Goal: Task Accomplishment & Management: Manage account settings

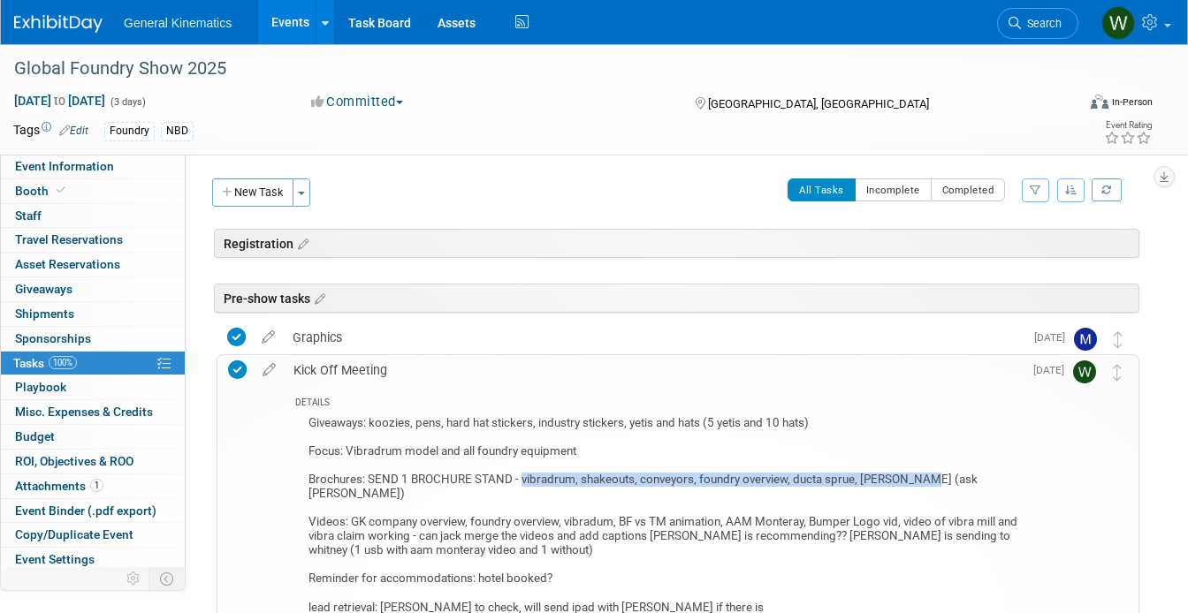
click at [59, 9] on link at bounding box center [69, 15] width 110 height 14
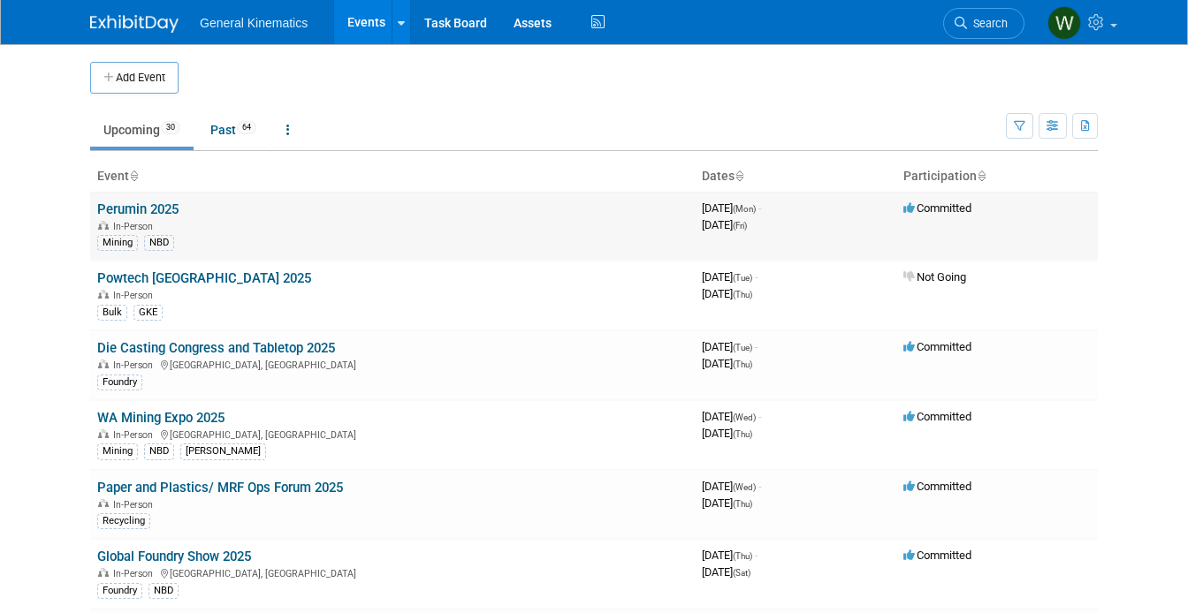
click at [147, 208] on link "Perumin 2025" at bounding box center [137, 210] width 81 height 16
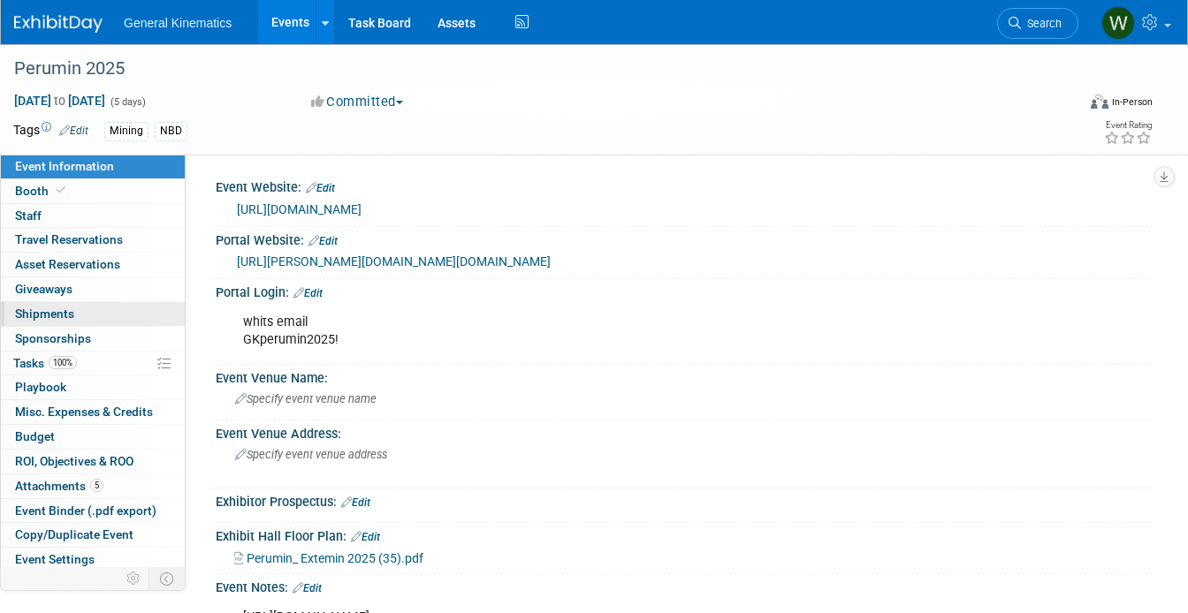
click at [80, 315] on link "0 Shipments 0" at bounding box center [93, 314] width 184 height 24
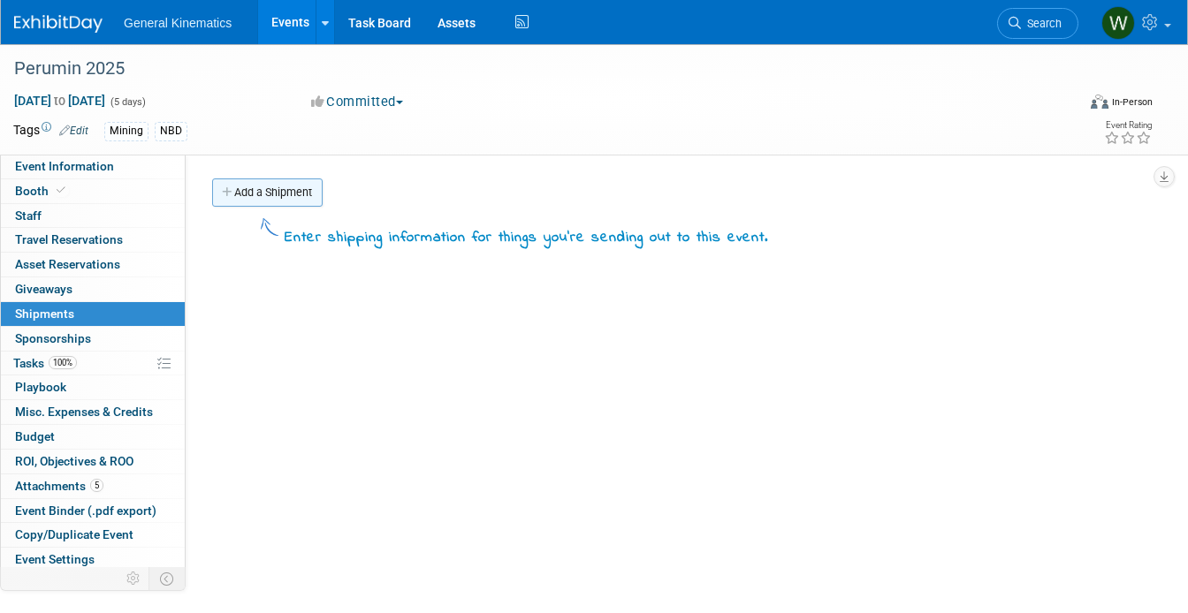
click at [307, 191] on link "Add a Shipment" at bounding box center [267, 193] width 110 height 28
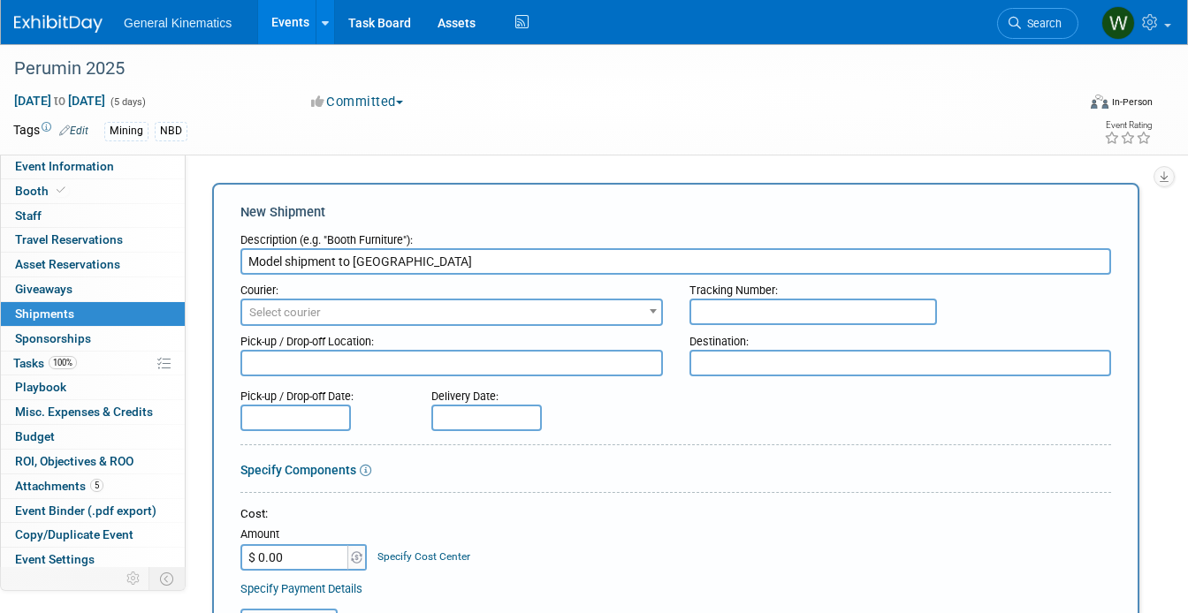
click at [248, 255] on input "Model shipment to Peru" at bounding box center [675, 261] width 871 height 27
click at [417, 262] on input "STM Model shipment to Peru" at bounding box center [675, 261] width 871 height 27
type input "STM Model shipment to show"
click at [435, 323] on span "Select courier" at bounding box center [451, 312] width 419 height 25
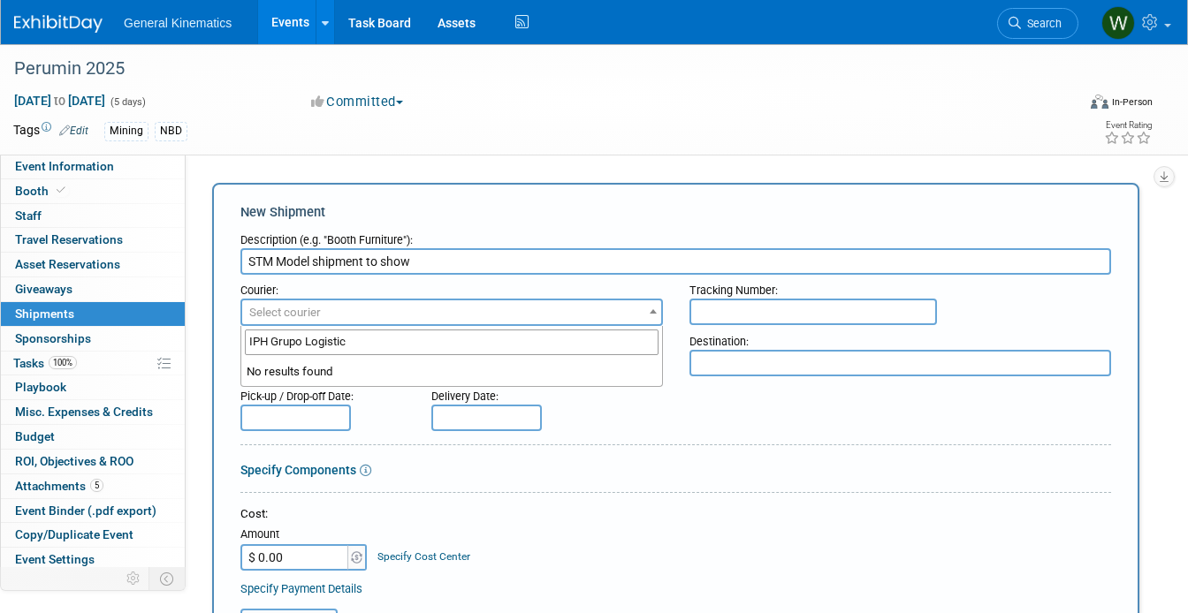
type input "IPH Grupo Logistics"
click at [726, 315] on input "text" at bounding box center [812, 312] width 247 height 27
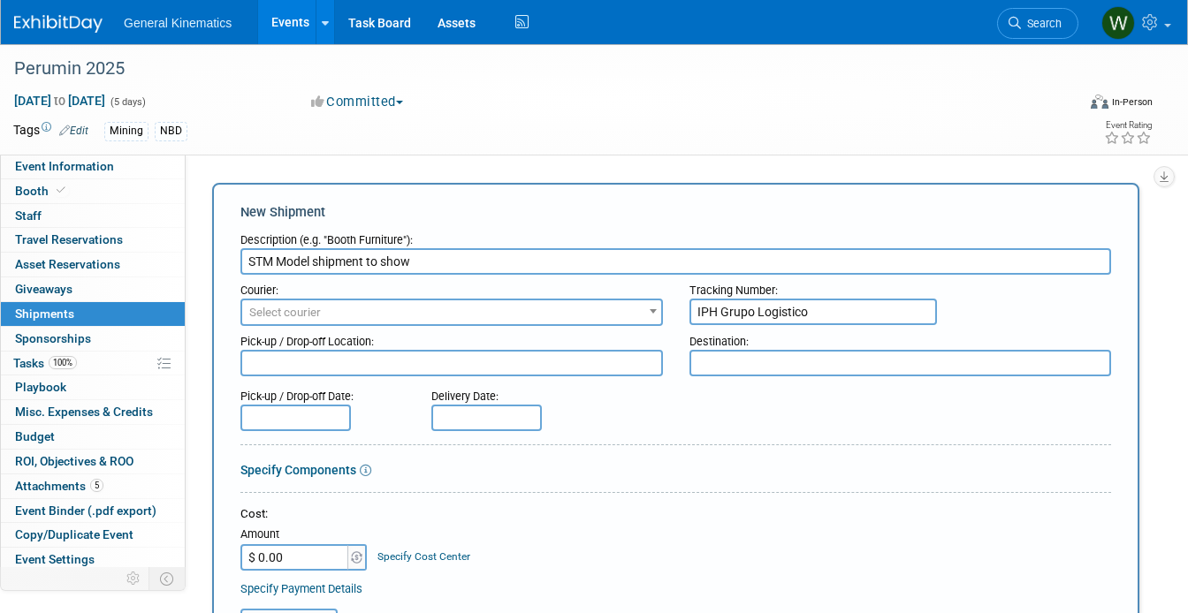
type input "IPH Grupo Logistico"
click at [577, 361] on textarea at bounding box center [451, 363] width 422 height 27
type textarea "GK"
type textarea "Perumin show"
click at [310, 424] on input "text" at bounding box center [295, 418] width 110 height 27
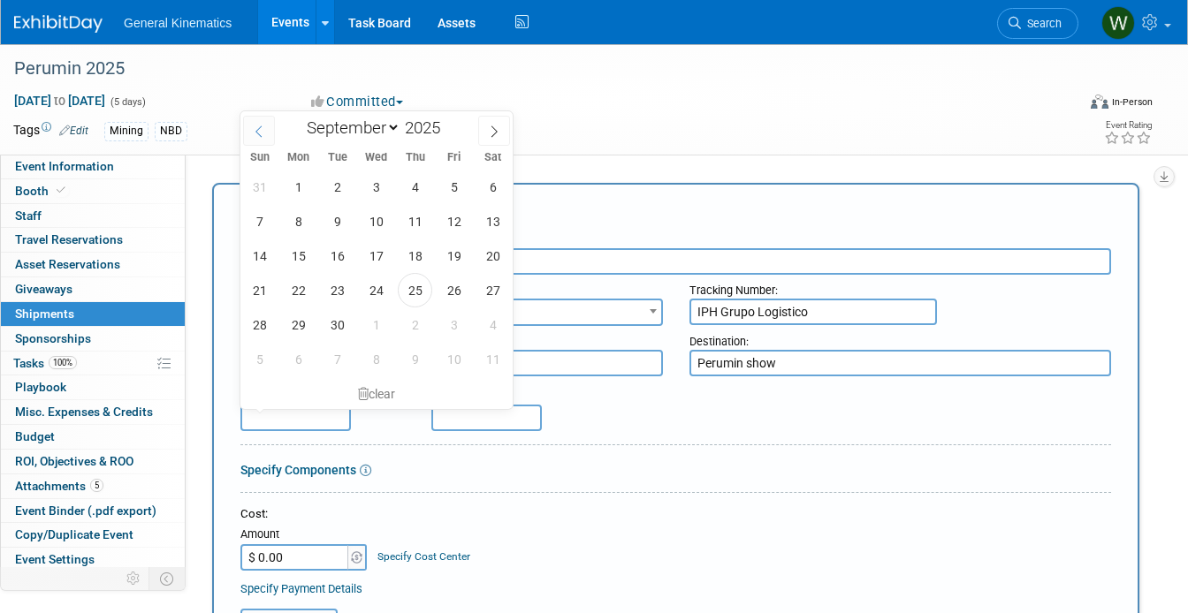
click at [259, 130] on icon at bounding box center [259, 132] width 12 height 12
select select "7"
click at [456, 279] on span "22" at bounding box center [454, 290] width 34 height 34
type input "Aug 22, 2025"
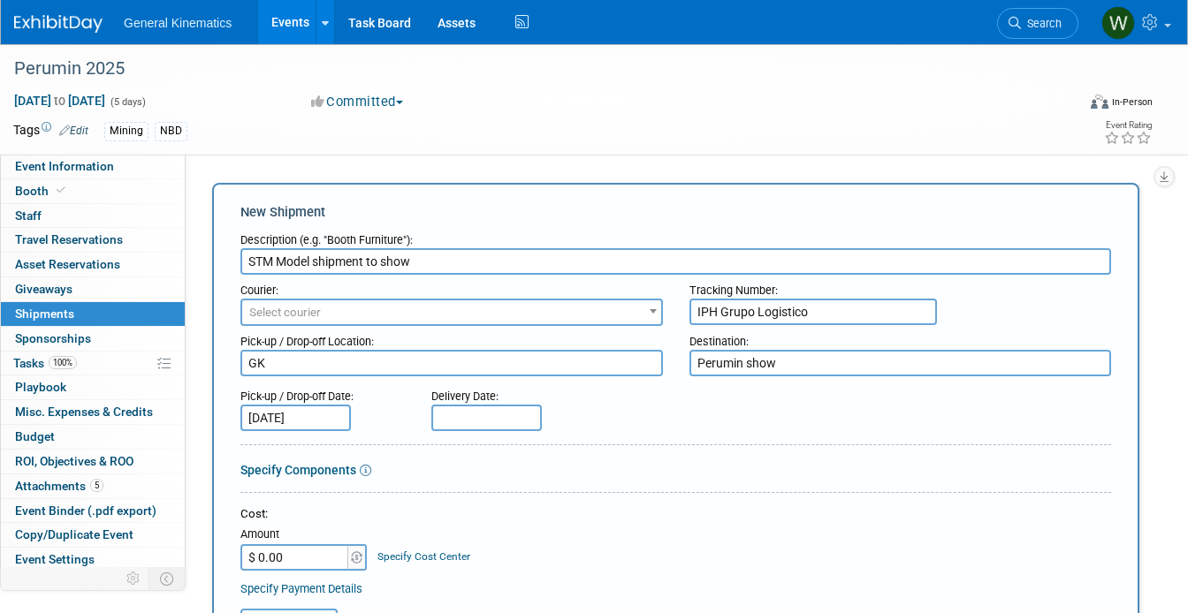
click at [452, 416] on input "text" at bounding box center [486, 418] width 110 height 27
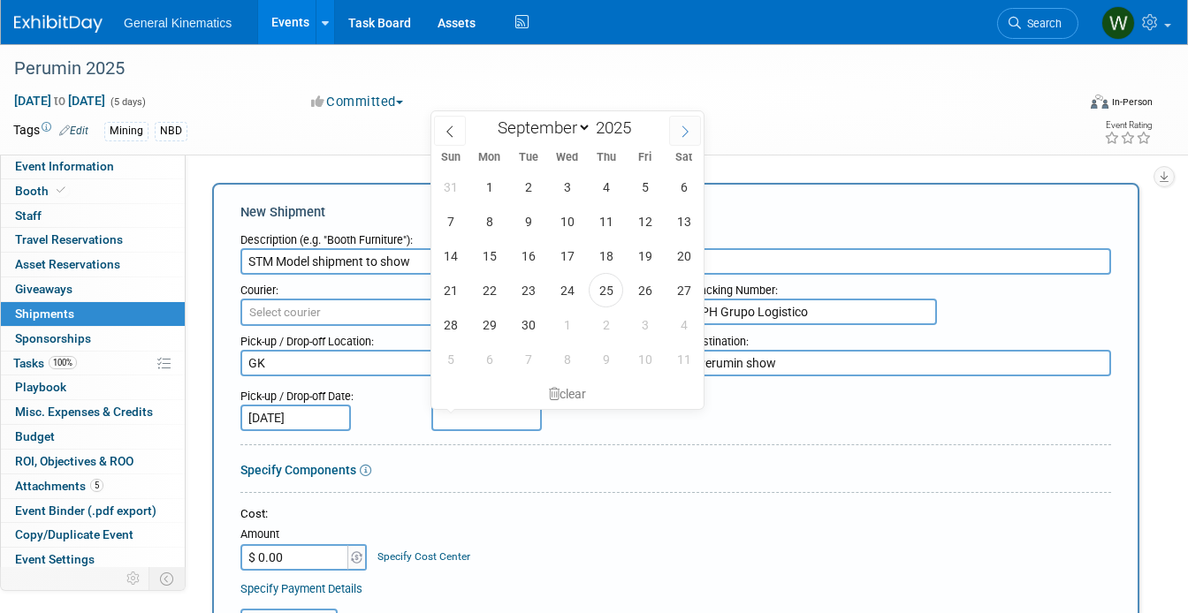
click at [681, 144] on span at bounding box center [685, 131] width 32 height 30
click at [447, 133] on icon at bounding box center [450, 132] width 12 height 12
select select "8"
click at [455, 283] on span "21" at bounding box center [450, 290] width 34 height 34
type input "Sep 21, 2025"
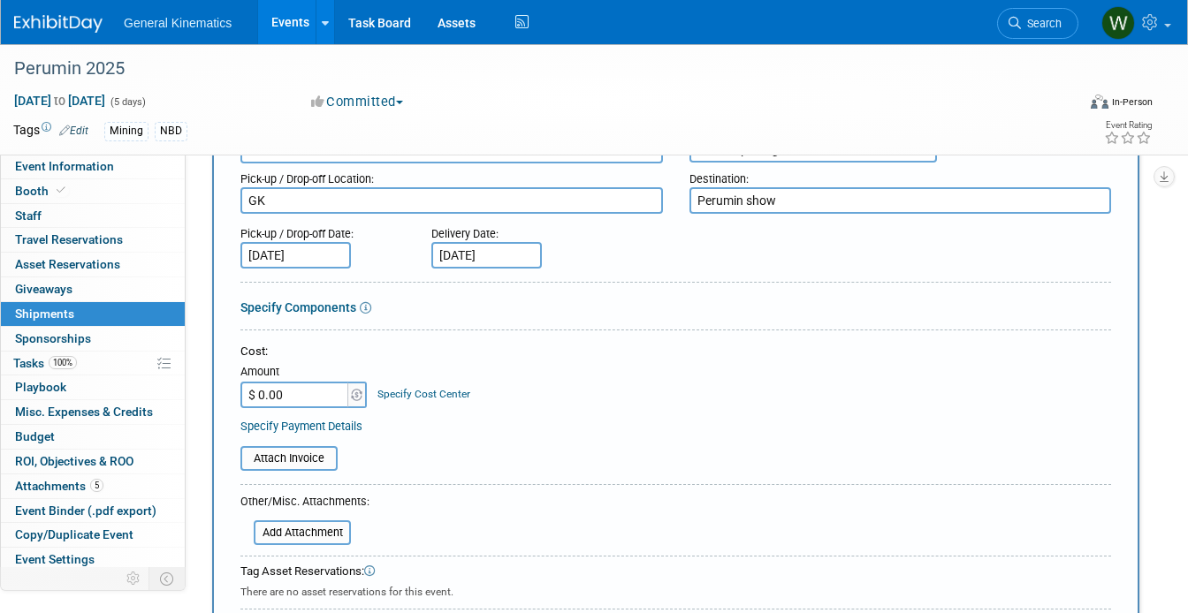
scroll to position [177, 0]
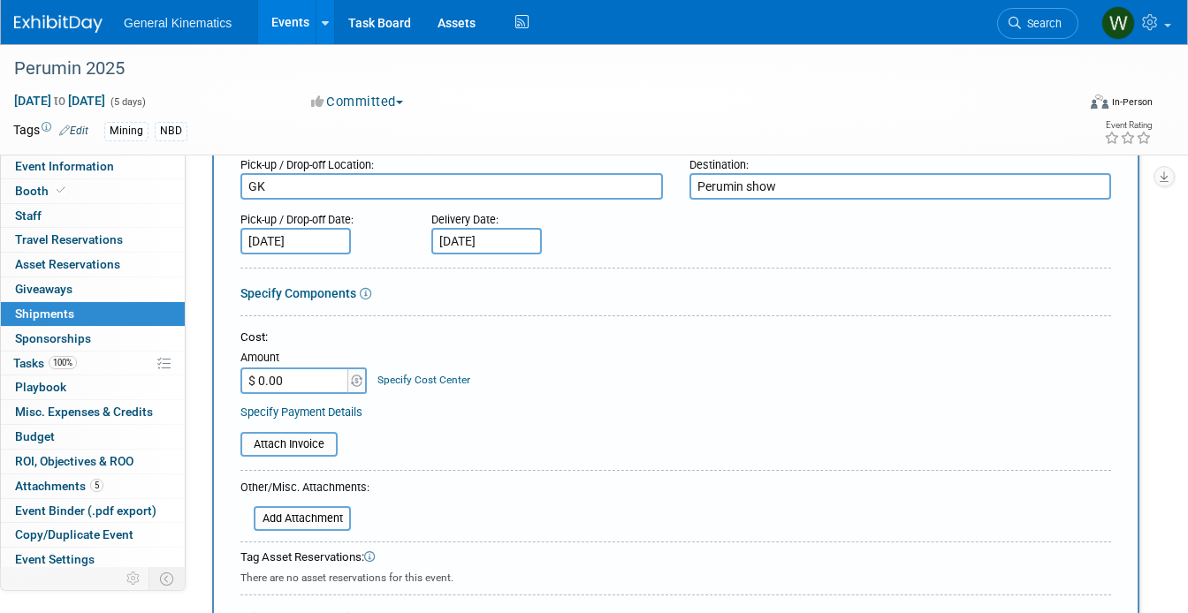
click at [308, 375] on input "$ 0.00" at bounding box center [295, 381] width 110 height 27
click at [270, 381] on input "$ 24.71" at bounding box center [295, 381] width 110 height 27
type input "$ 2,455.71"
click at [402, 436] on table "Attach Invoice" at bounding box center [675, 444] width 871 height 25
click at [318, 436] on input "file" at bounding box center [231, 444] width 210 height 21
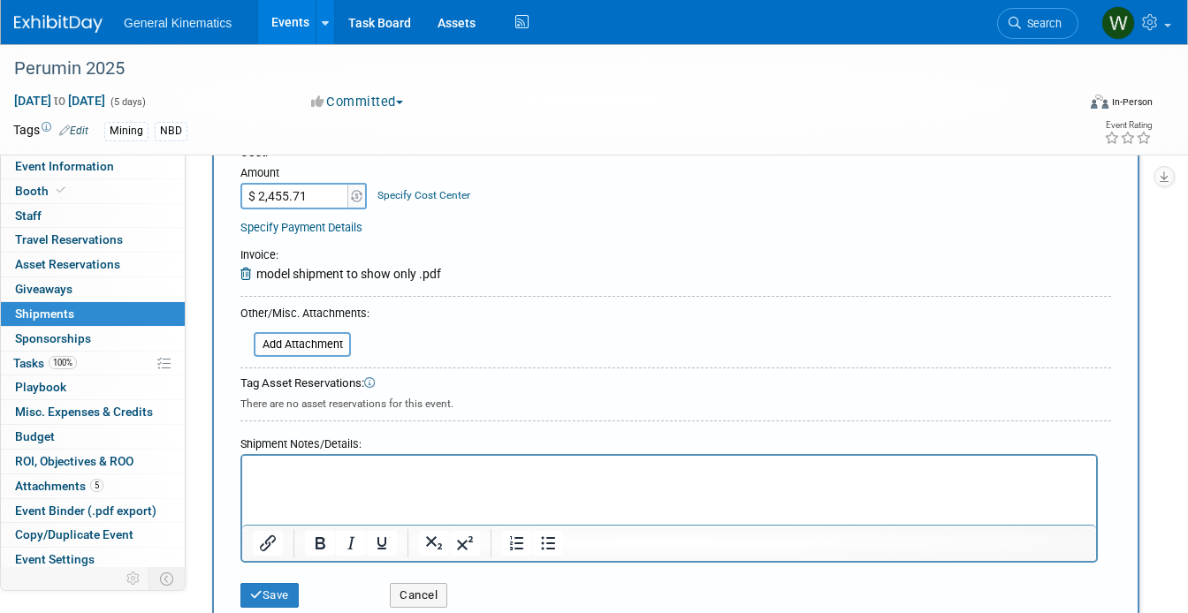
scroll to position [363, 0]
click at [279, 590] on button "Save" at bounding box center [269, 594] width 58 height 25
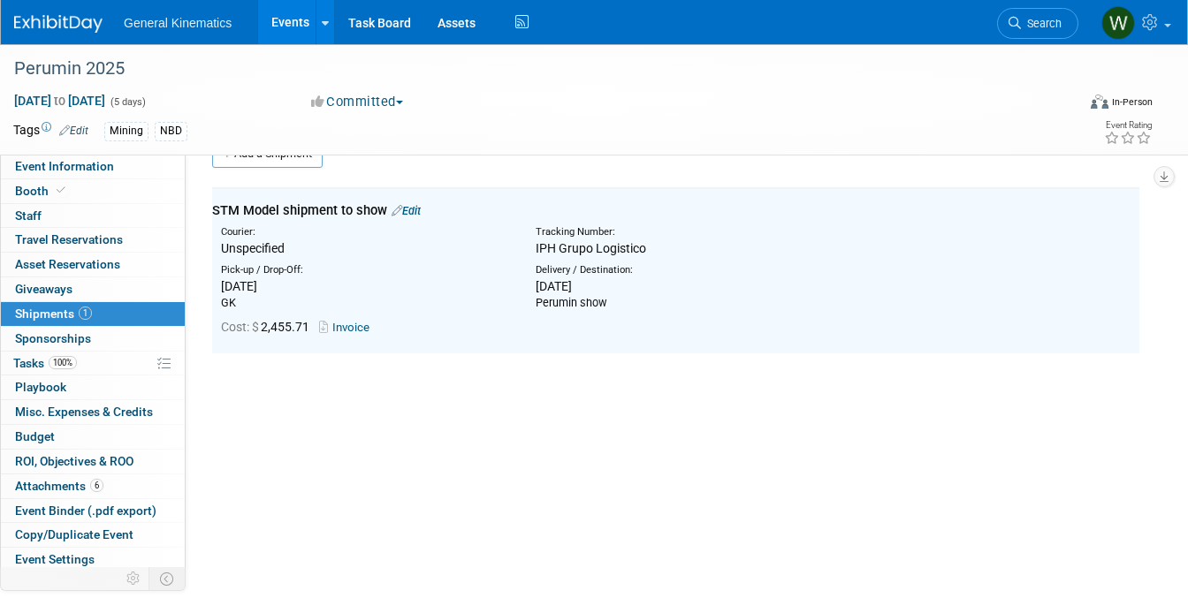
scroll to position [0, 0]
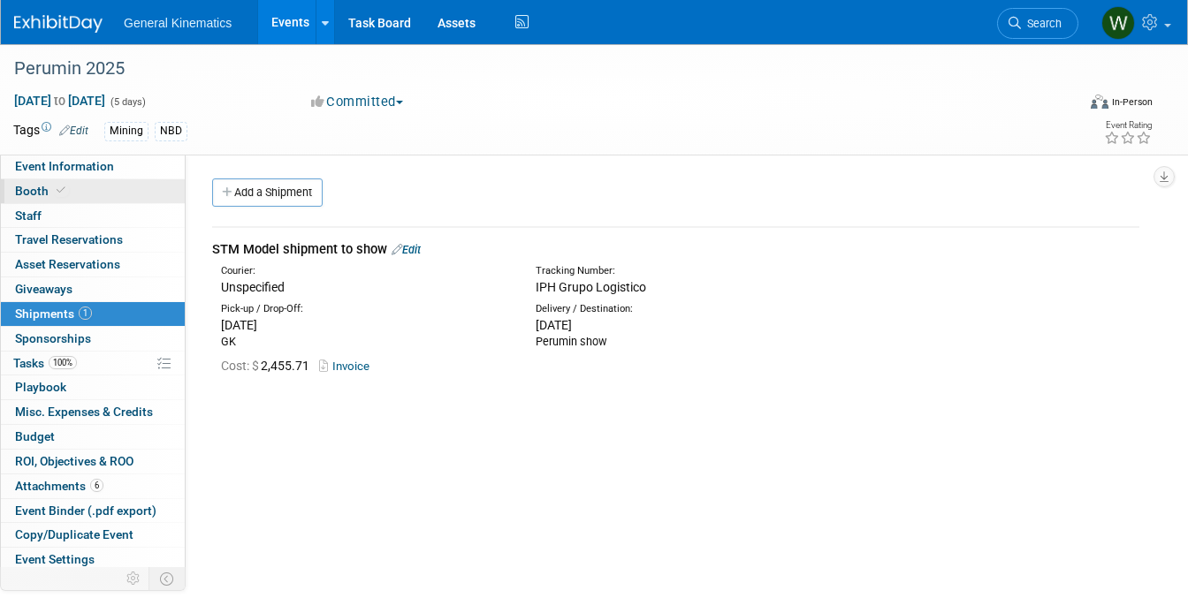
click at [126, 188] on link "Booth" at bounding box center [93, 191] width 184 height 24
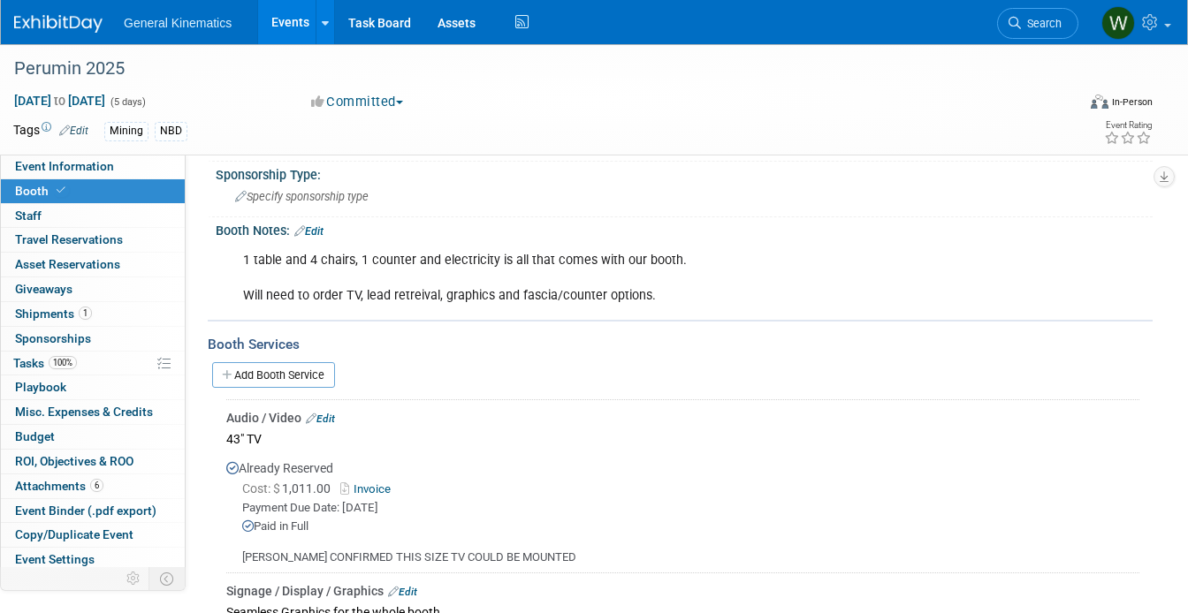
scroll to position [235, 0]
click at [323, 230] on link "Edit" at bounding box center [308, 232] width 29 height 12
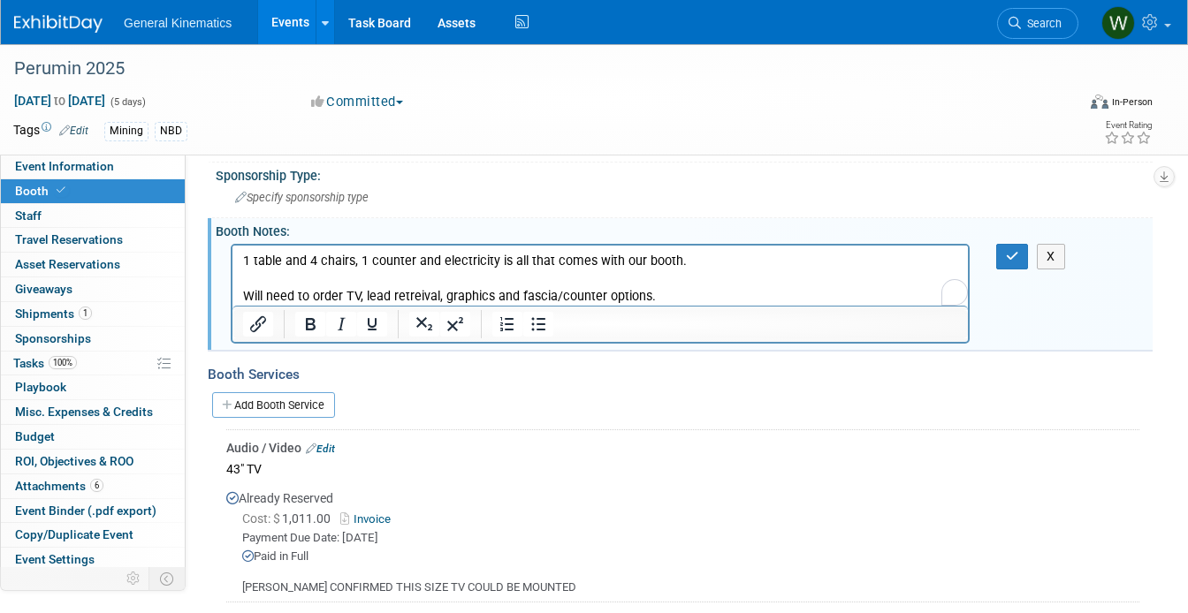
scroll to position [0, 0]
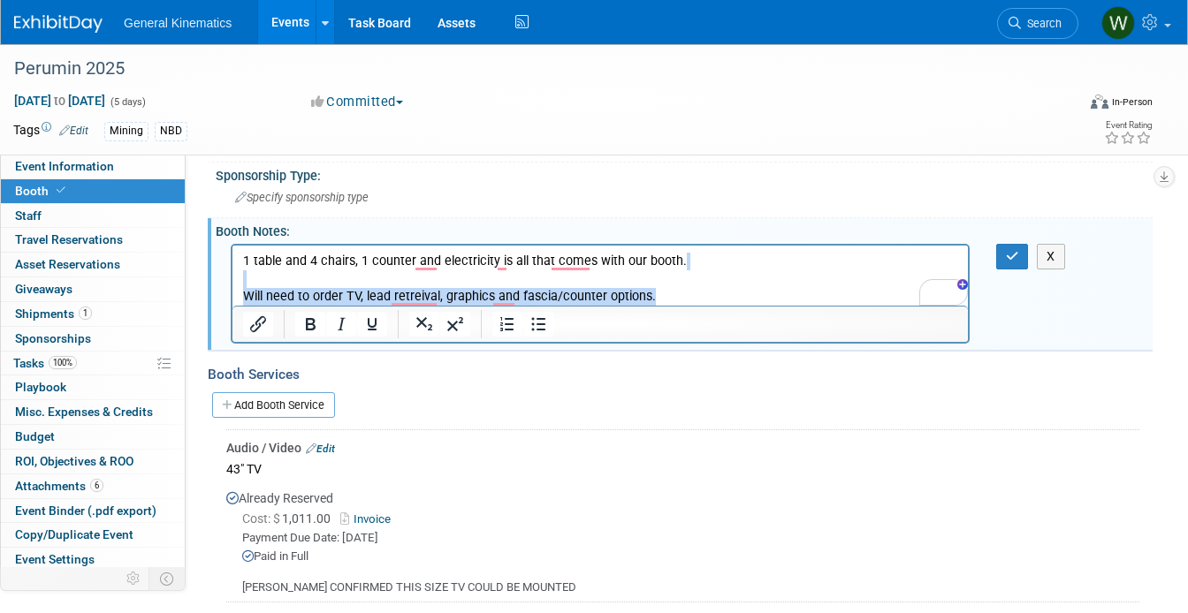
drag, startPoint x: 654, startPoint y: 297, endPoint x: 106, endPoint y: 282, distance: 548.2
click at [232, 282] on html "1 table and 4 chairs, 1 counter and electricity is all that comes with our boot…" at bounding box center [599, 275] width 735 height 60
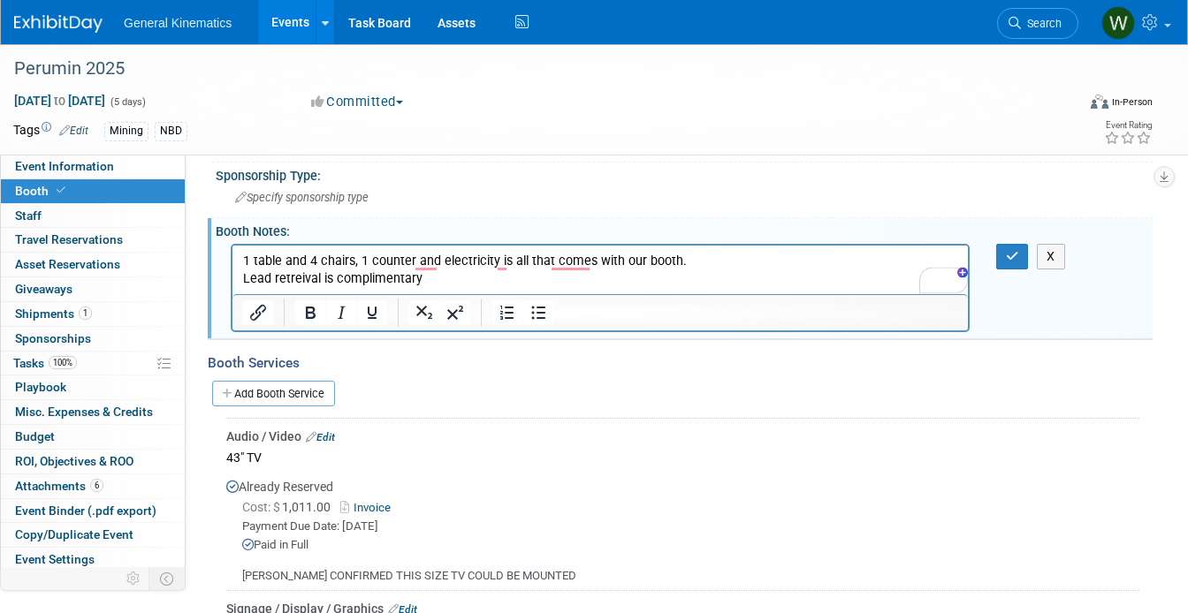
click at [239, 270] on html "1 table and 4 chairs, 1 counter and electricity is all that comes with our boot…" at bounding box center [599, 266] width 735 height 42
click at [1012, 254] on icon "button" at bounding box center [1012, 256] width 13 height 12
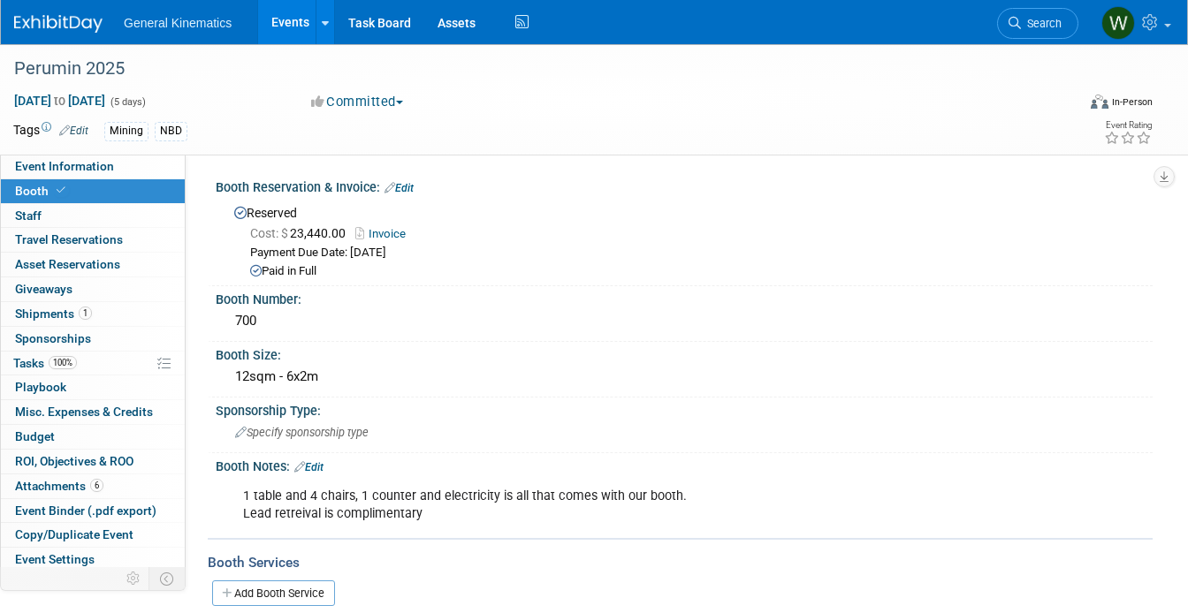
click at [57, 24] on img at bounding box center [58, 24] width 88 height 18
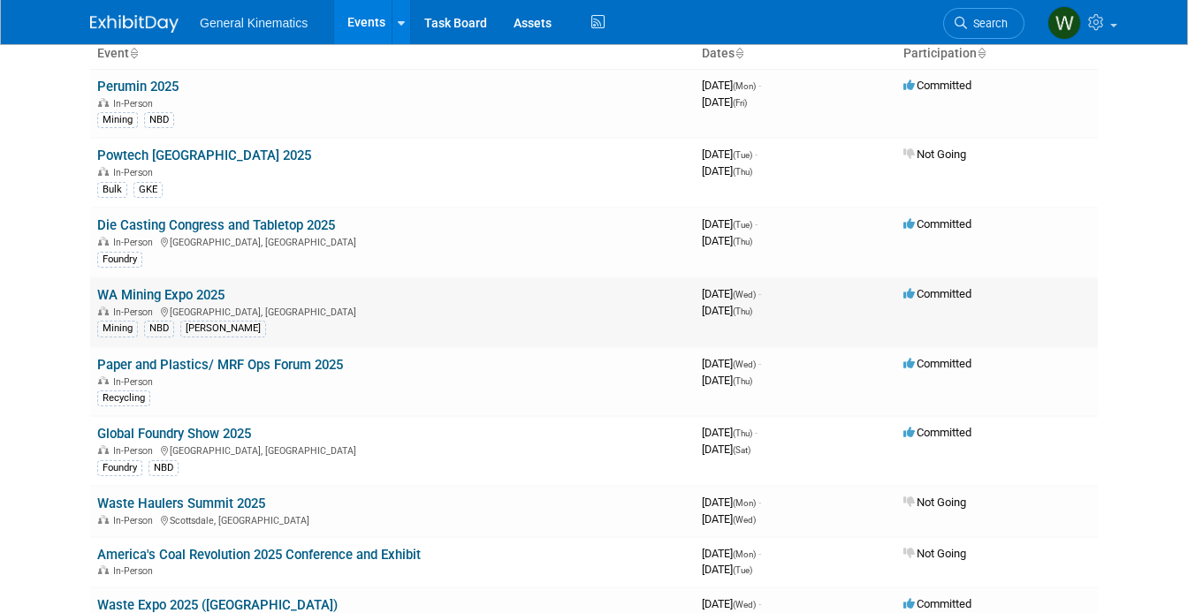
scroll to position [124, 0]
click at [209, 356] on link "Paper and Plastics/ MRF Ops Forum 2025" at bounding box center [220, 364] width 246 height 16
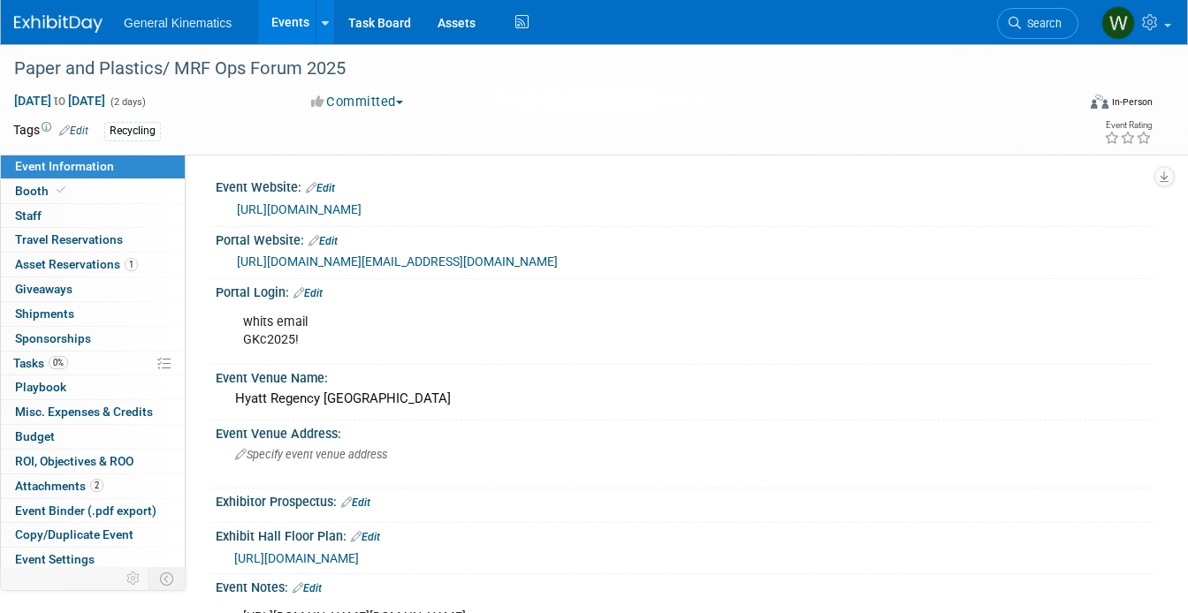
click at [278, 264] on link "[URL][DOMAIN_NAME][EMAIL_ADDRESS][DOMAIN_NAME]" at bounding box center [397, 262] width 321 height 14
click at [78, 192] on link "Booth" at bounding box center [93, 191] width 184 height 24
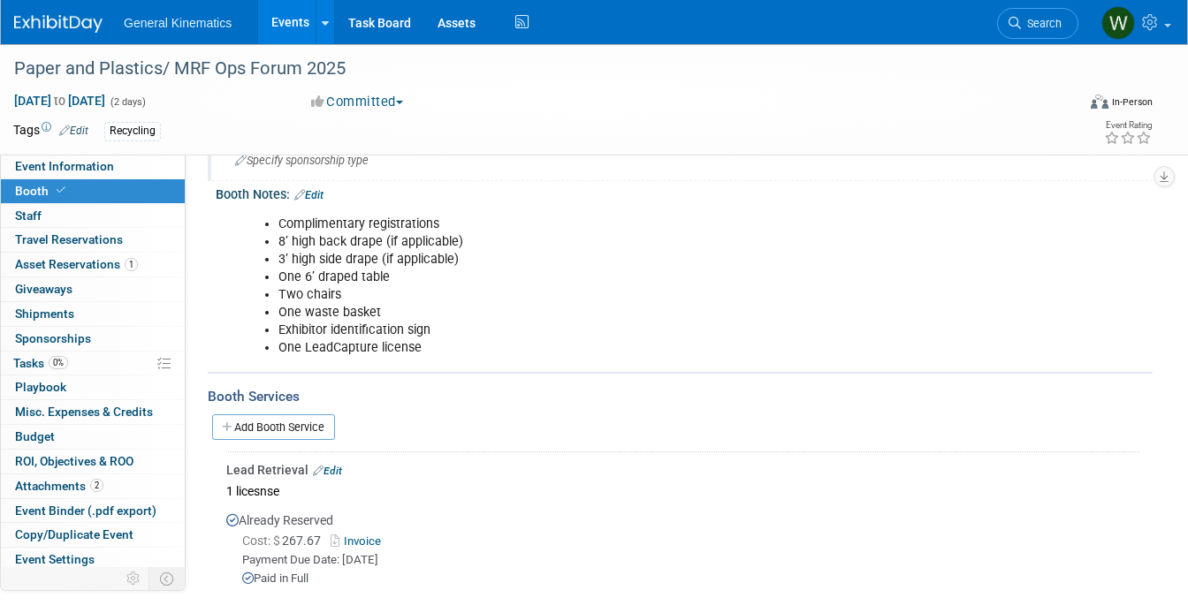
scroll to position [261, 0]
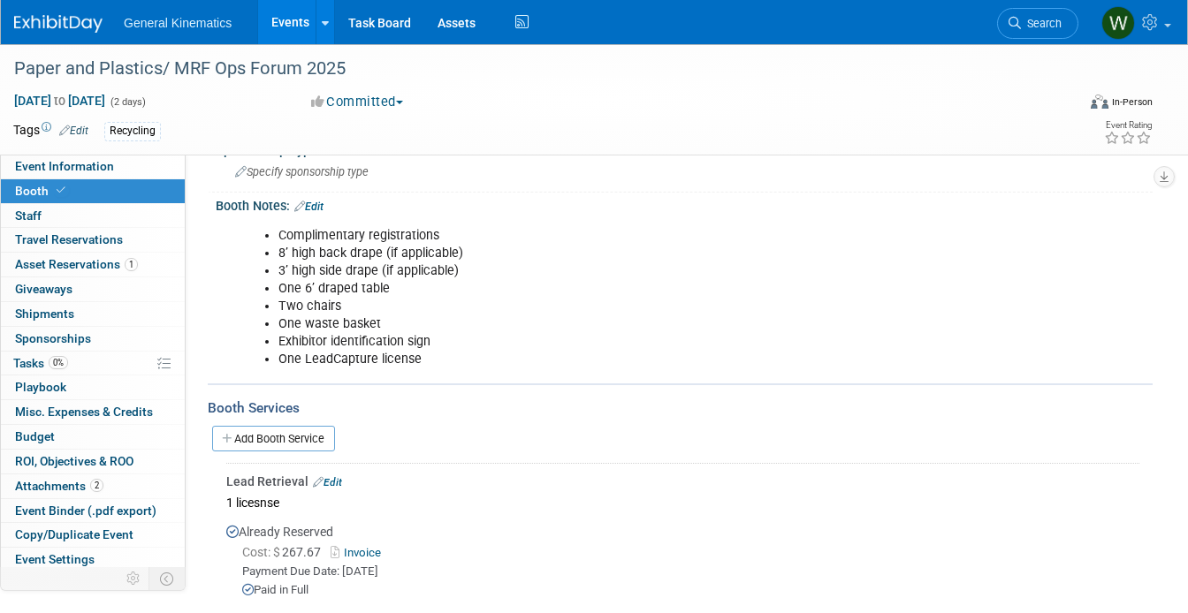
click at [69, 22] on img at bounding box center [58, 24] width 88 height 18
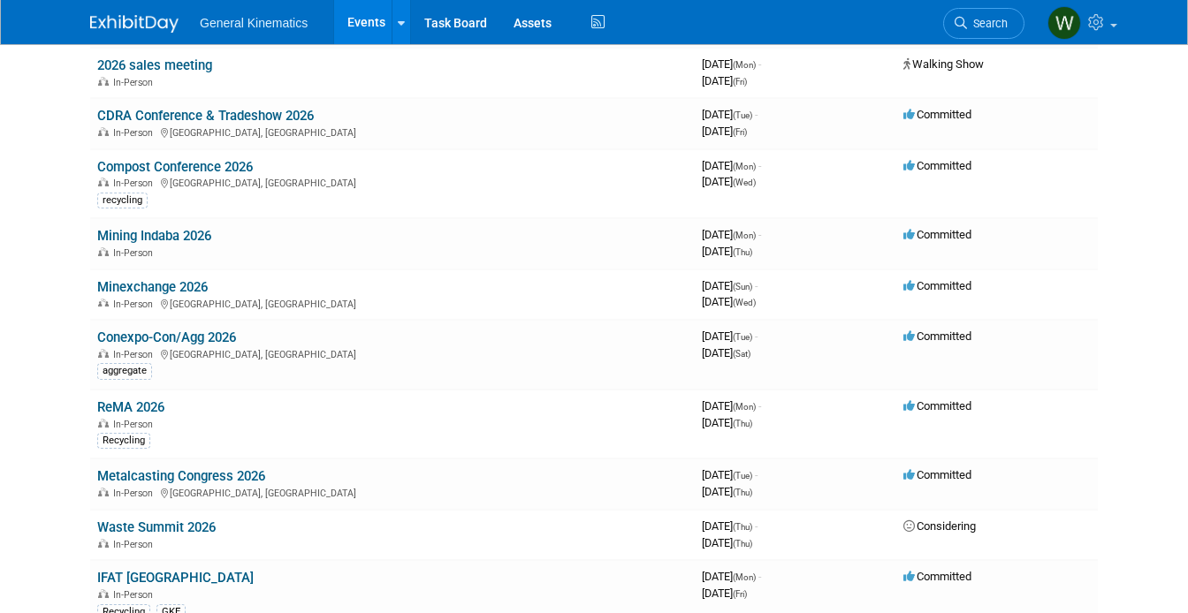
scroll to position [848, 0]
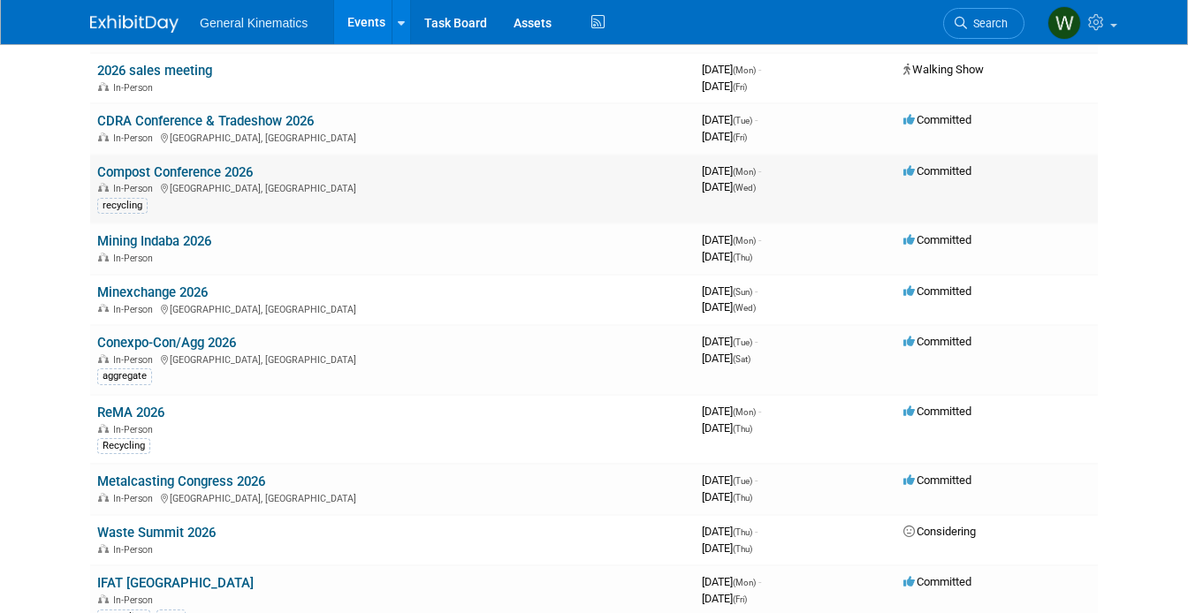
click at [193, 165] on link "Compost Conference 2026" at bounding box center [175, 172] width 156 height 16
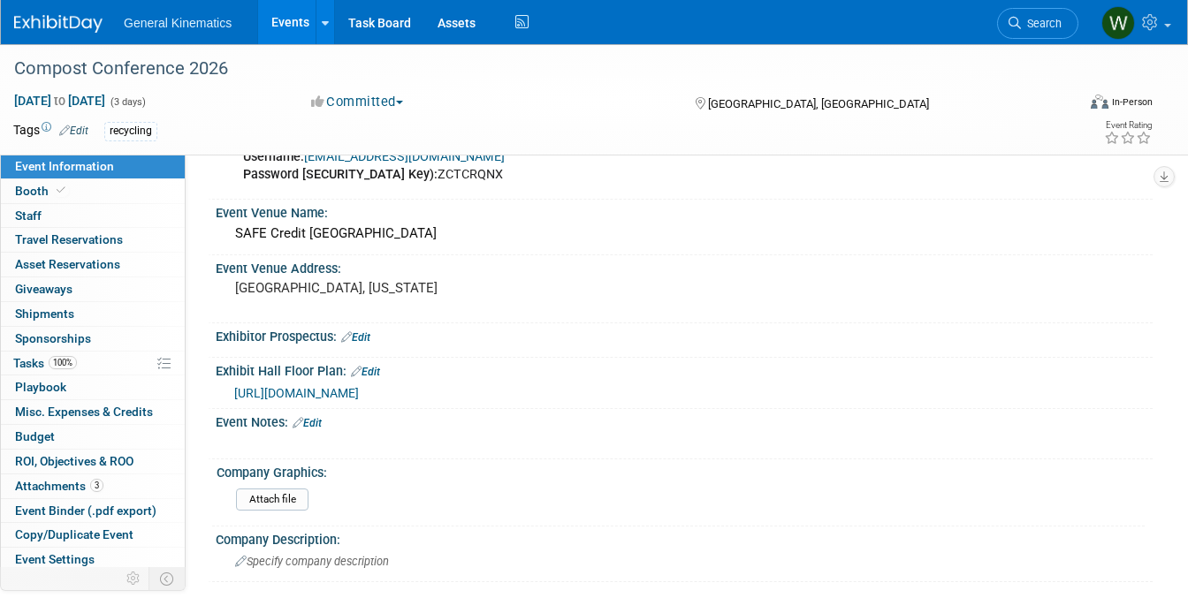
scroll to position [147, 0]
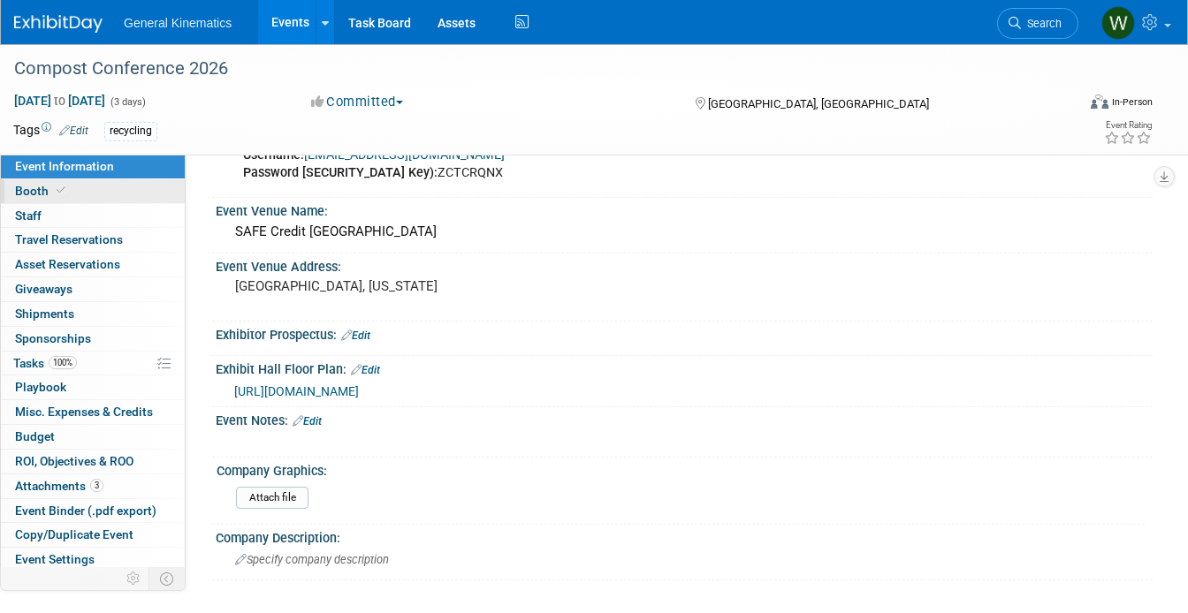
click at [141, 197] on link "Booth" at bounding box center [93, 191] width 184 height 24
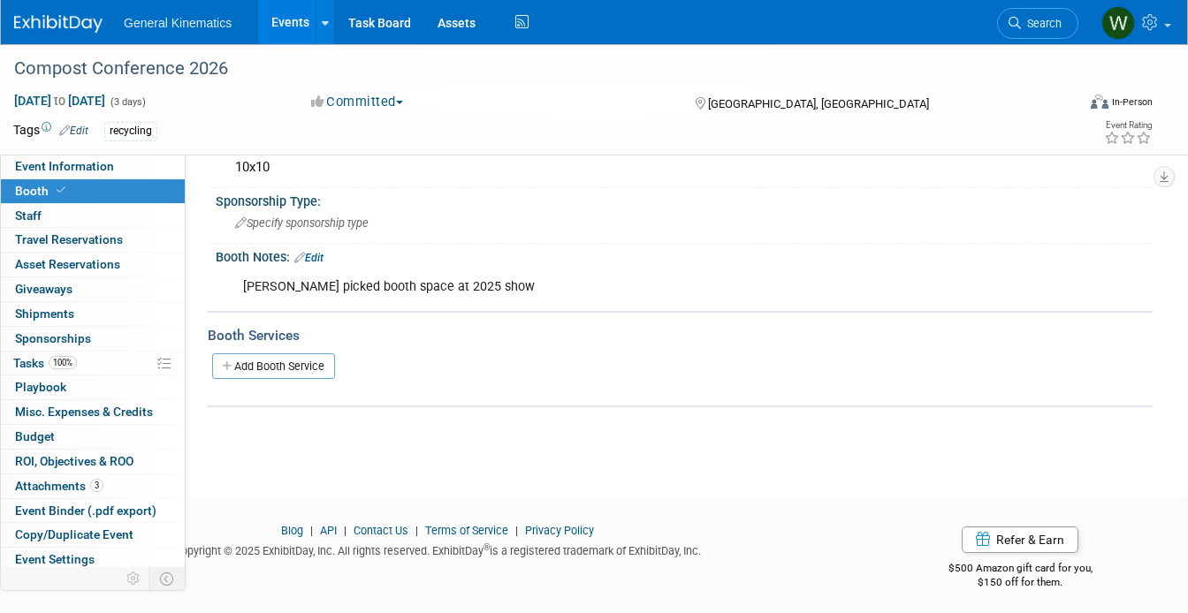
scroll to position [200, 0]
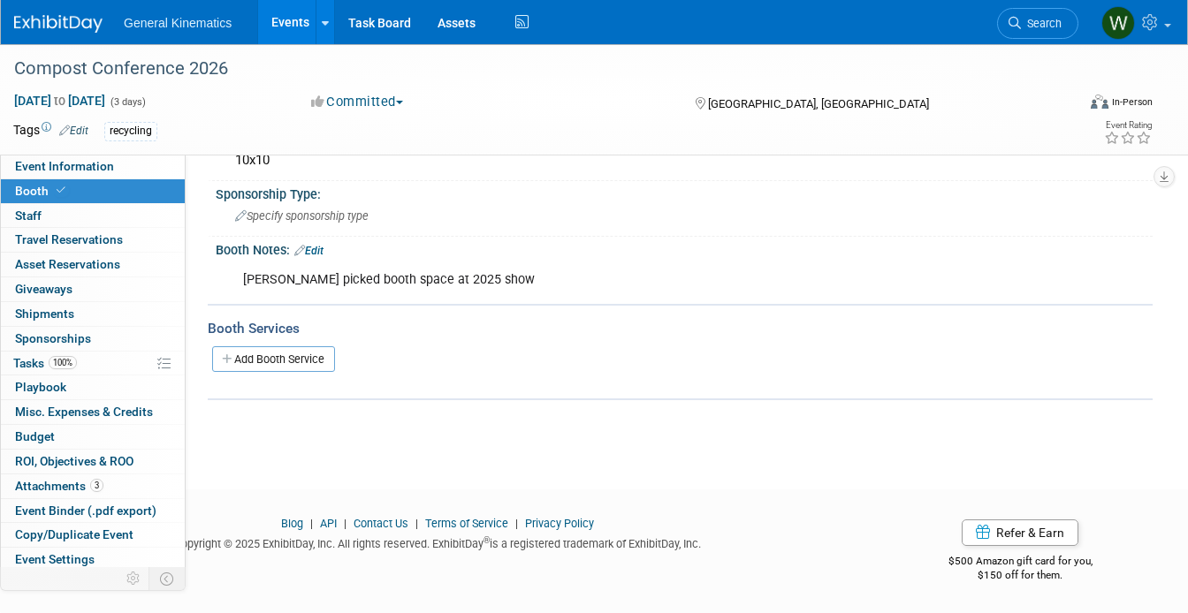
click at [323, 249] on link "Edit" at bounding box center [308, 251] width 29 height 12
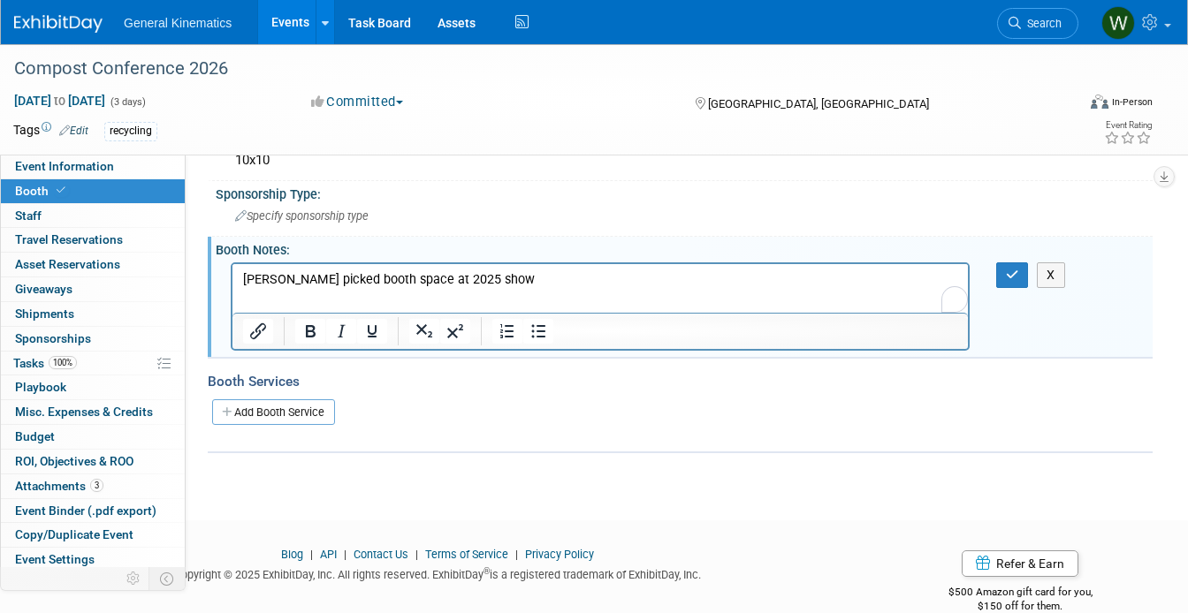
scroll to position [0, 0]
click at [473, 280] on p "bob picked booth space at 2025 show" at bounding box center [600, 279] width 715 height 18
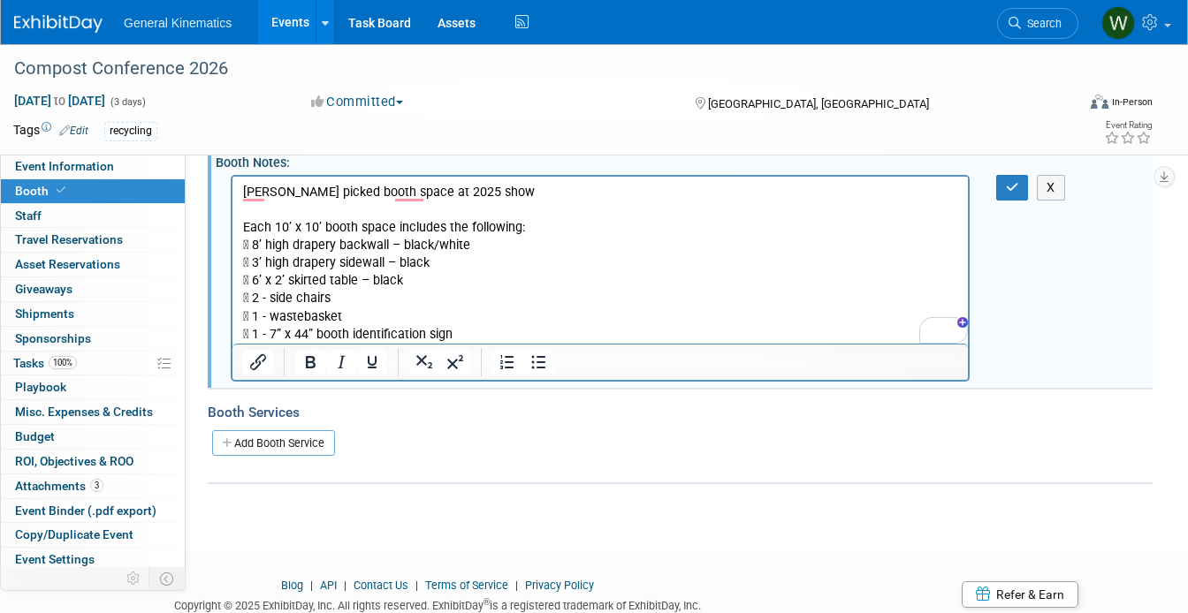
scroll to position [292, 0]
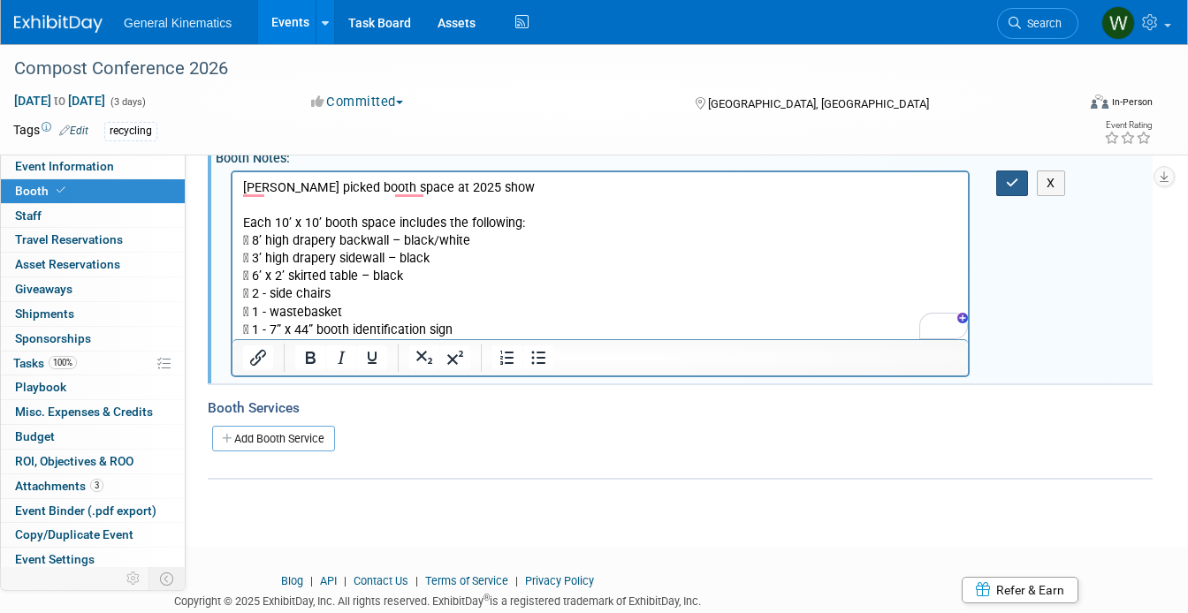
click at [1008, 177] on icon "button" at bounding box center [1012, 183] width 13 height 12
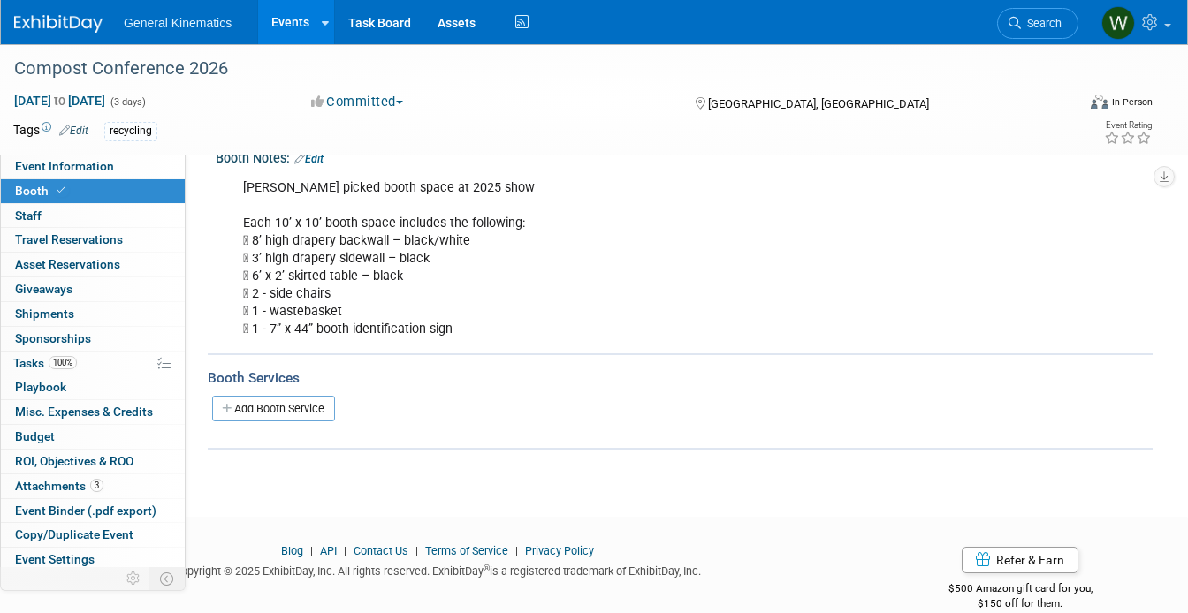
click at [51, 27] on img at bounding box center [58, 24] width 88 height 18
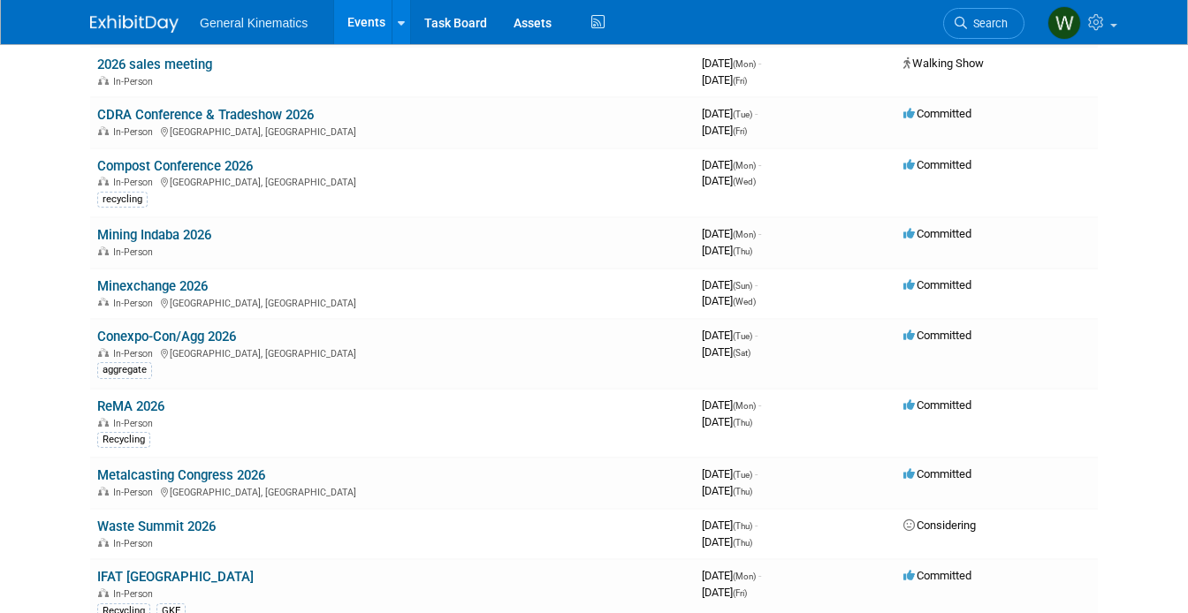
scroll to position [757, 0]
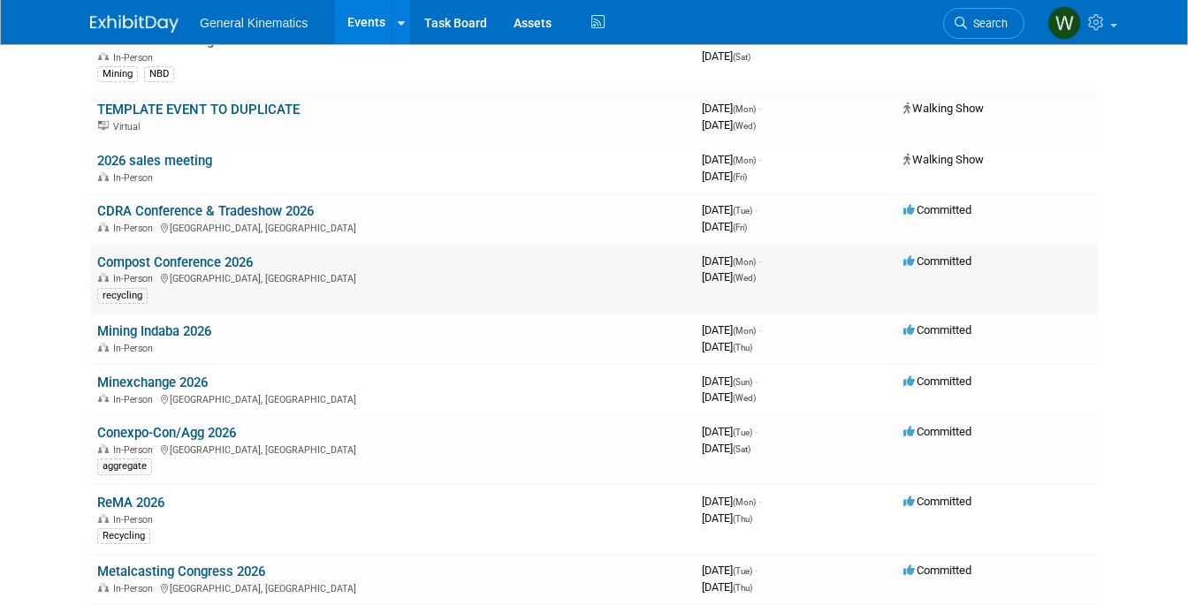
click at [148, 262] on link "Compost Conference 2026" at bounding box center [175, 263] width 156 height 16
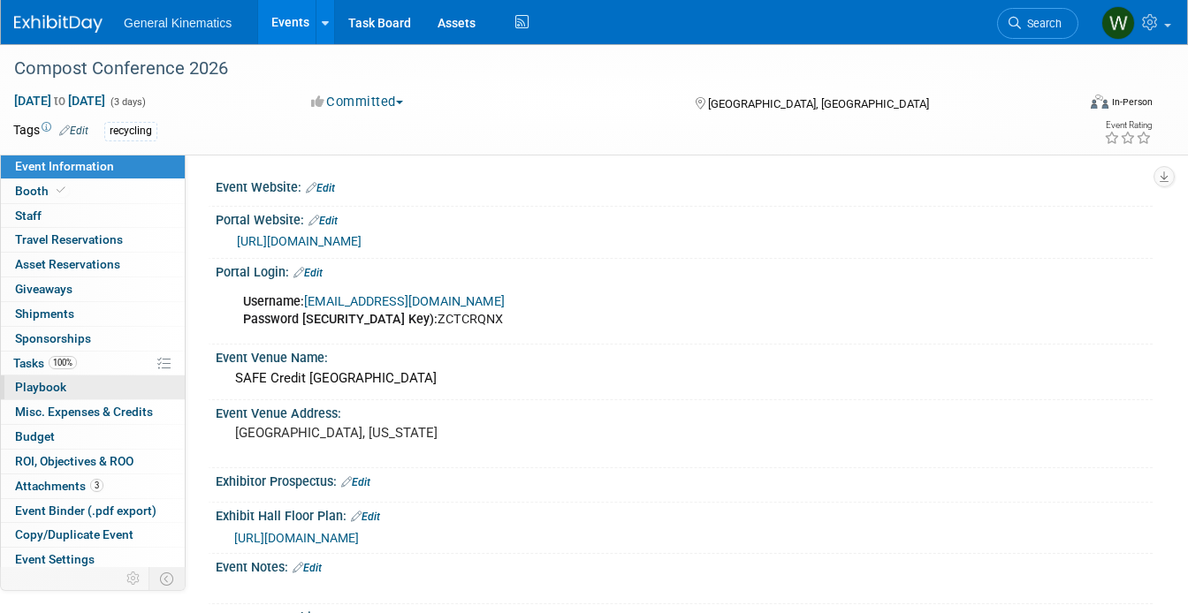
click at [63, 386] on span "Playbook 0" at bounding box center [40, 387] width 51 height 14
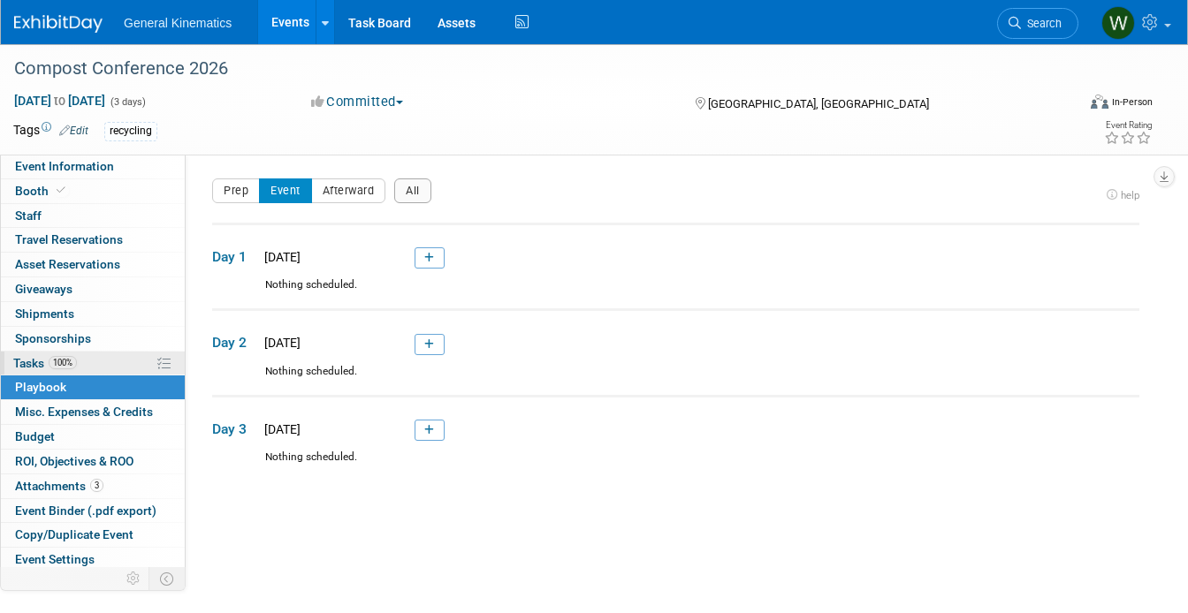
click at [76, 361] on span "100%" at bounding box center [63, 362] width 28 height 13
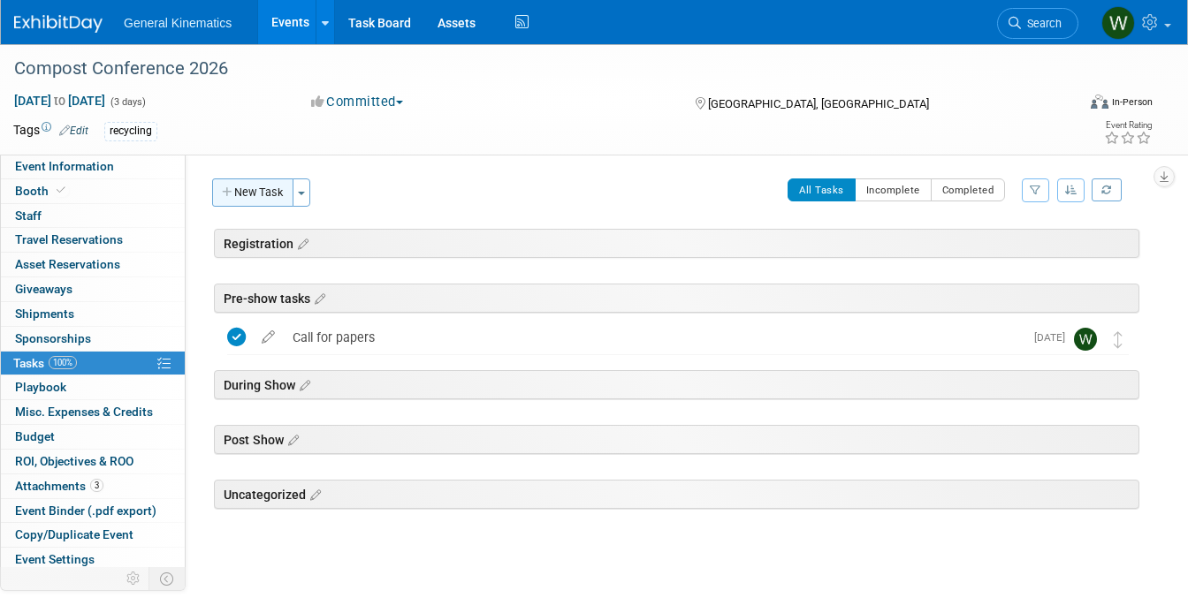
click at [243, 196] on button "New Task" at bounding box center [252, 193] width 81 height 28
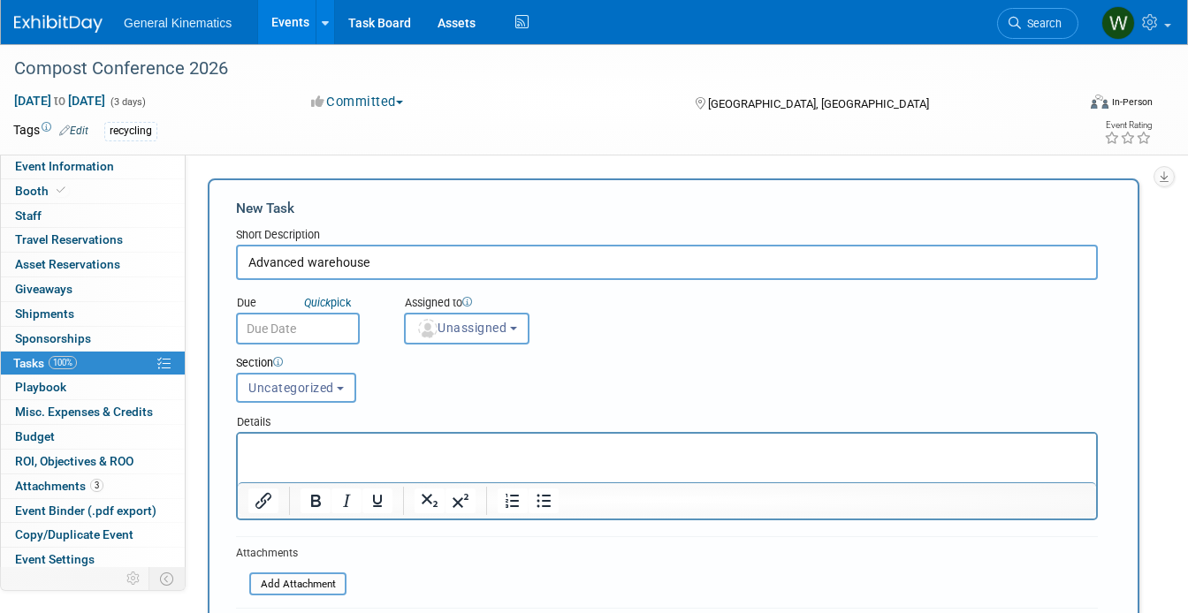
type input "Advanced warehouse"
click at [275, 332] on input "text" at bounding box center [298, 329] width 124 height 32
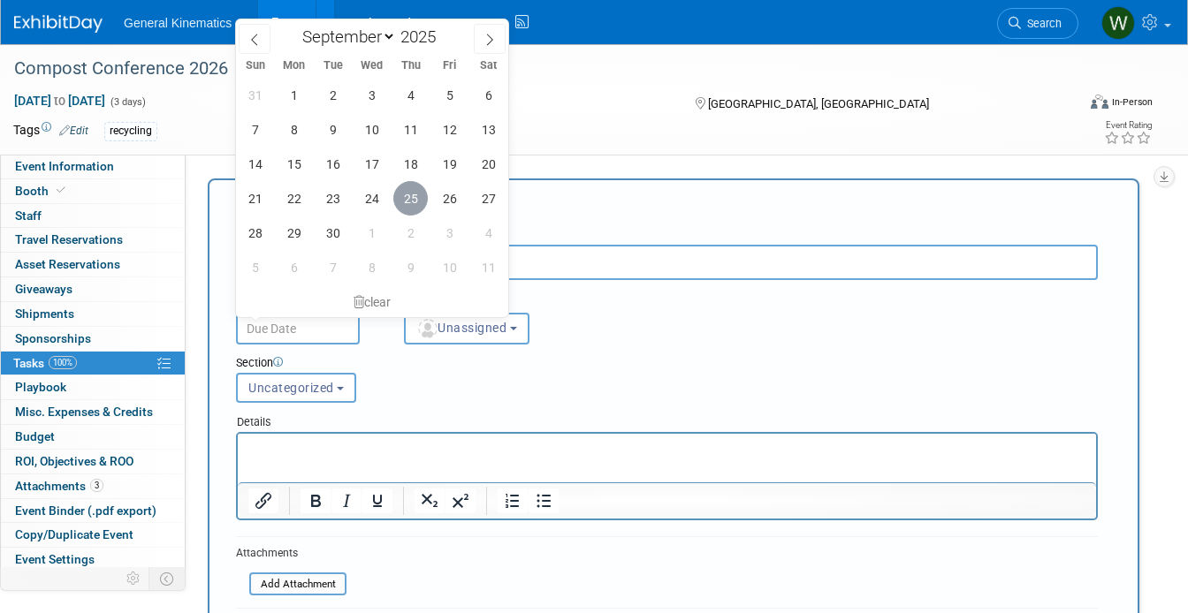
click at [410, 194] on span "25" at bounding box center [410, 198] width 34 height 34
type input "Sep 25, 2025"
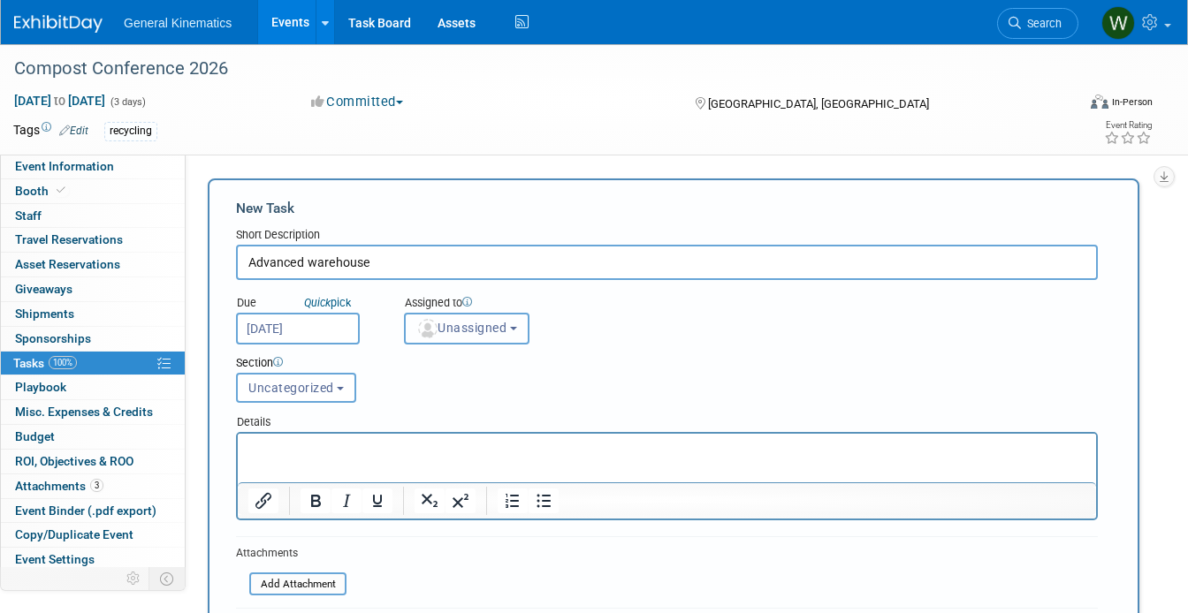
click at [444, 324] on span "Unassigned" at bounding box center [461, 328] width 90 height 14
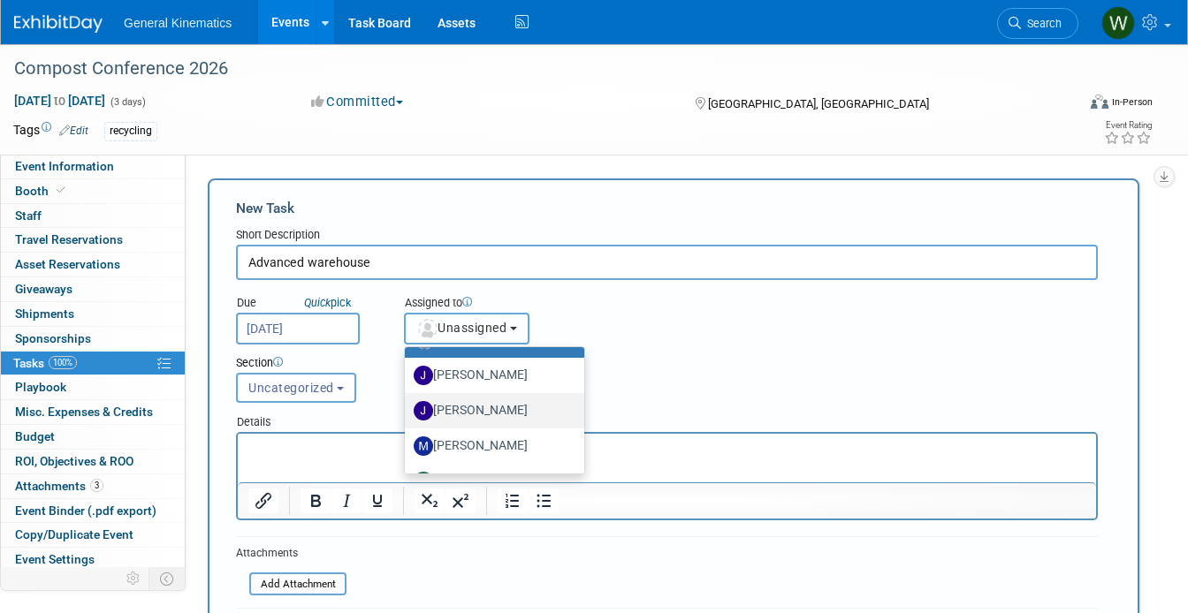
scroll to position [95, 0]
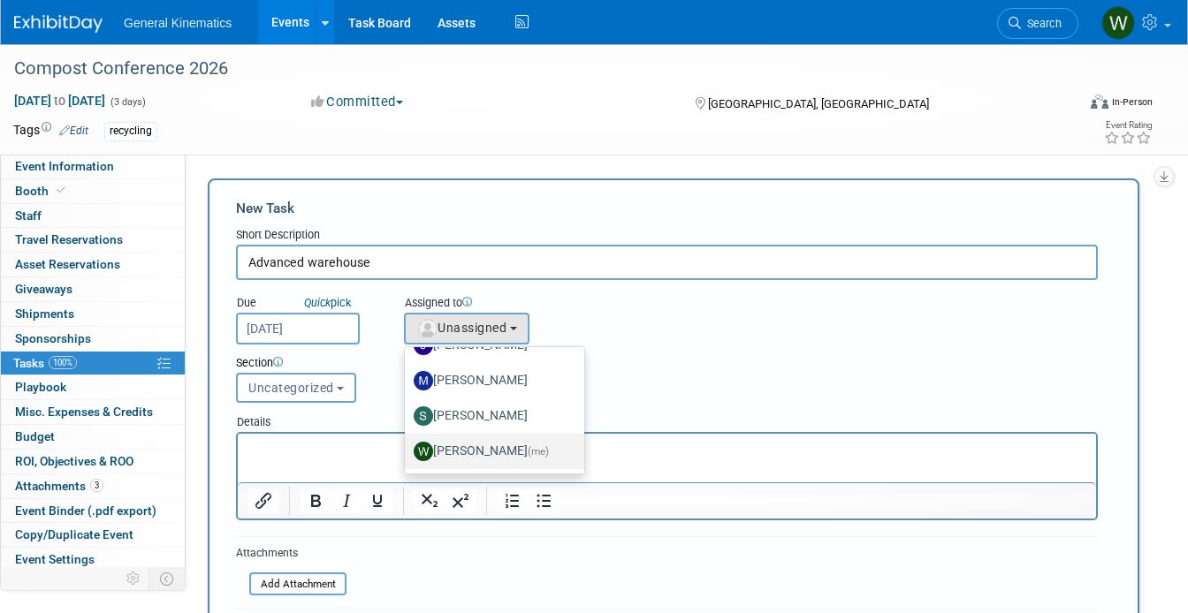
click at [450, 447] on label "Whitney Swanson (me)" at bounding box center [490, 451] width 153 height 28
click at [407, 447] on input "Whitney Swanson (me)" at bounding box center [401, 449] width 11 height 11
select select "acf8392f-9ff1-4a62-974f-dfc31d62f087"
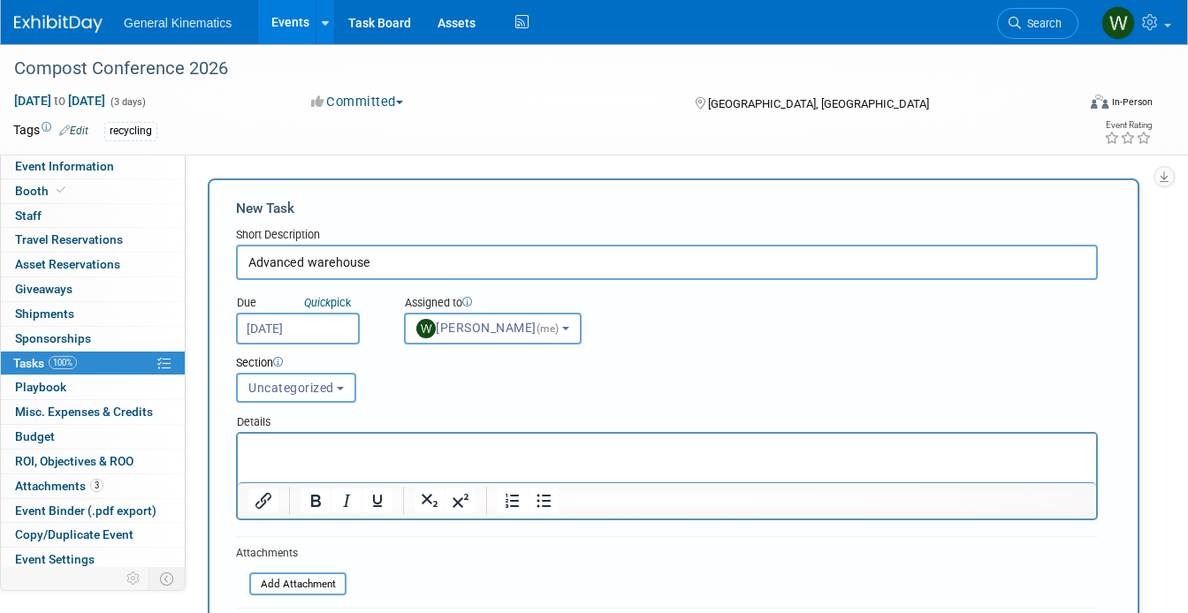
click at [316, 375] on button "Uncategorized" at bounding box center [296, 388] width 120 height 30
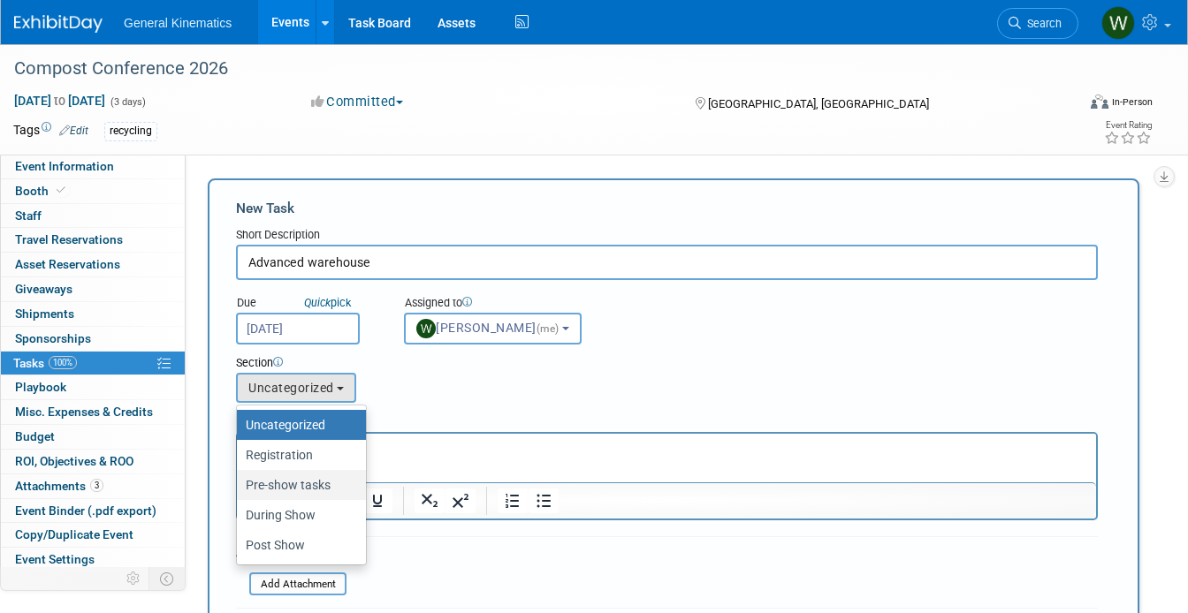
click at [284, 486] on label "Pre-show tasks" at bounding box center [297, 485] width 103 height 23
click at [240, 486] on input "Pre-show tasks" at bounding box center [233, 485] width 11 height 11
select select "11262954"
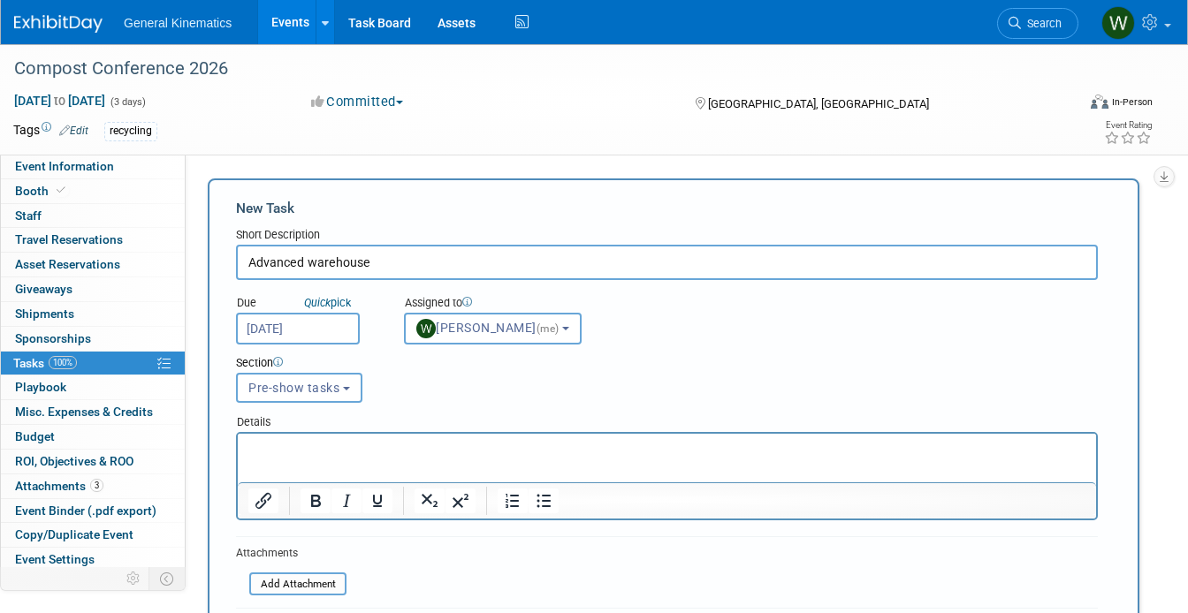
click at [303, 452] on p "Rich Text Area. Press ALT-0 for help." at bounding box center [667, 450] width 838 height 18
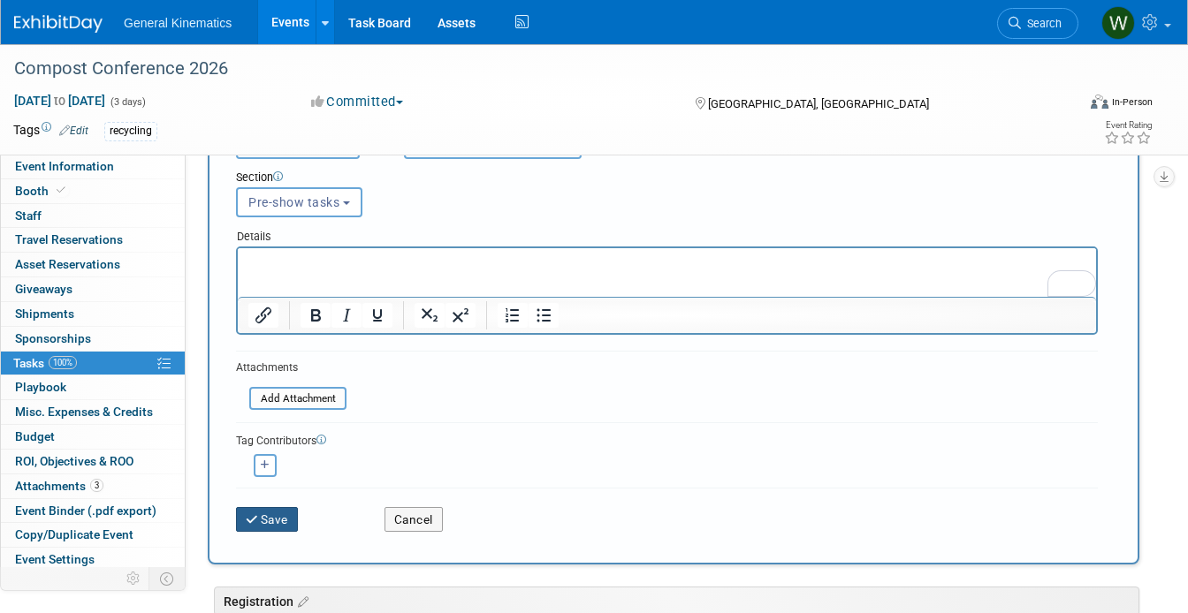
click at [261, 514] on button "Save" at bounding box center [267, 519] width 62 height 25
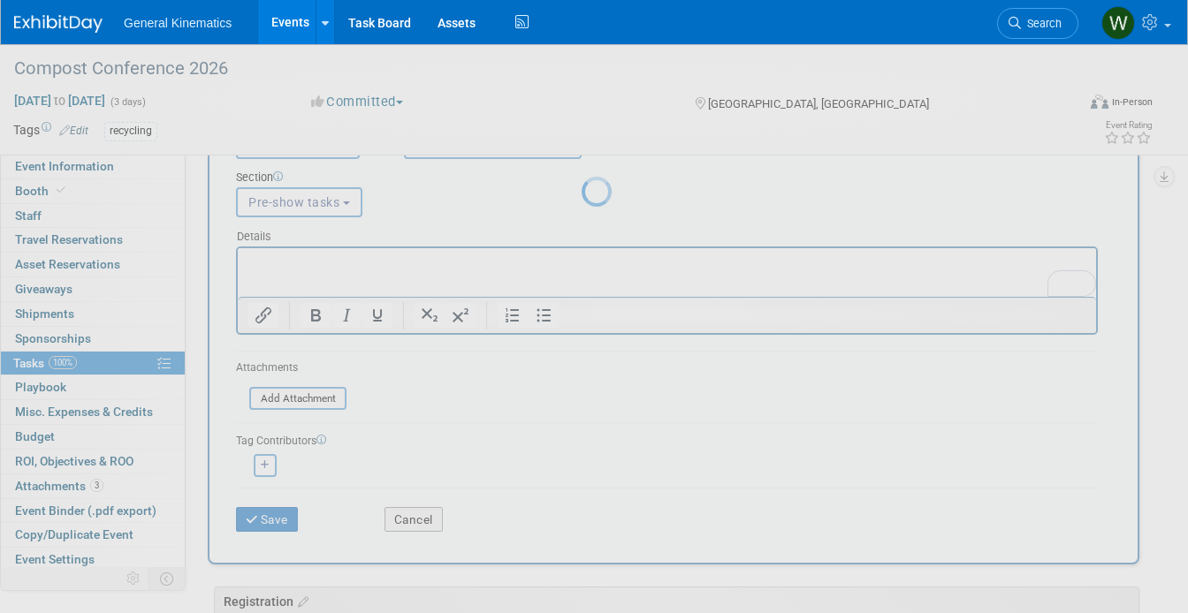
scroll to position [44, 0]
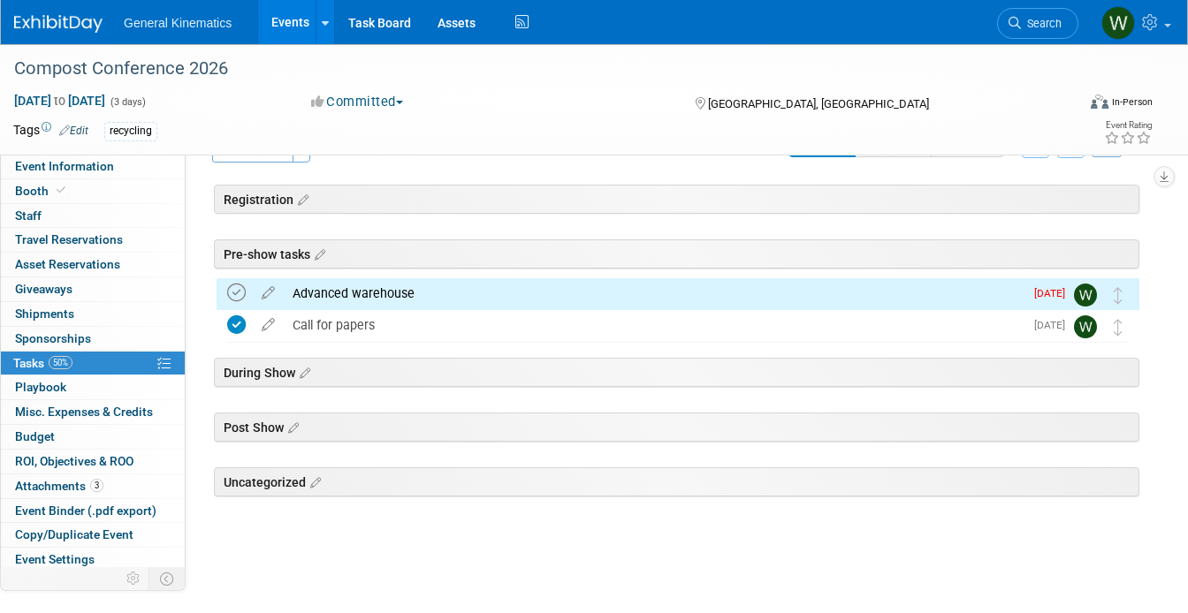
click at [232, 288] on icon at bounding box center [236, 293] width 19 height 19
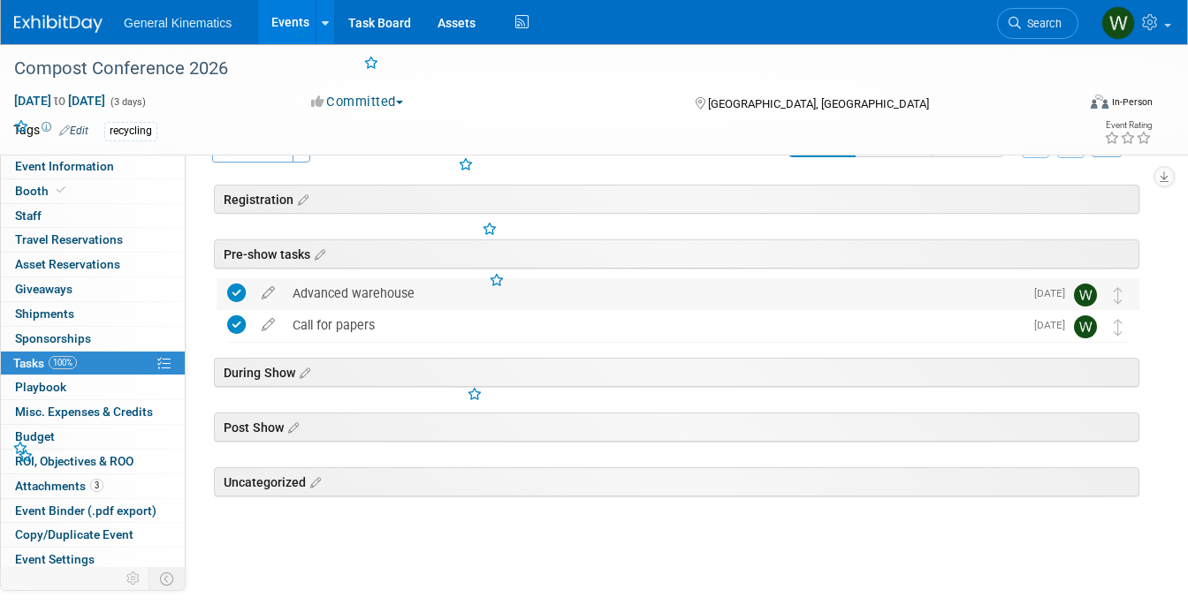
click at [356, 290] on div "Advanced warehouse" at bounding box center [654, 293] width 740 height 30
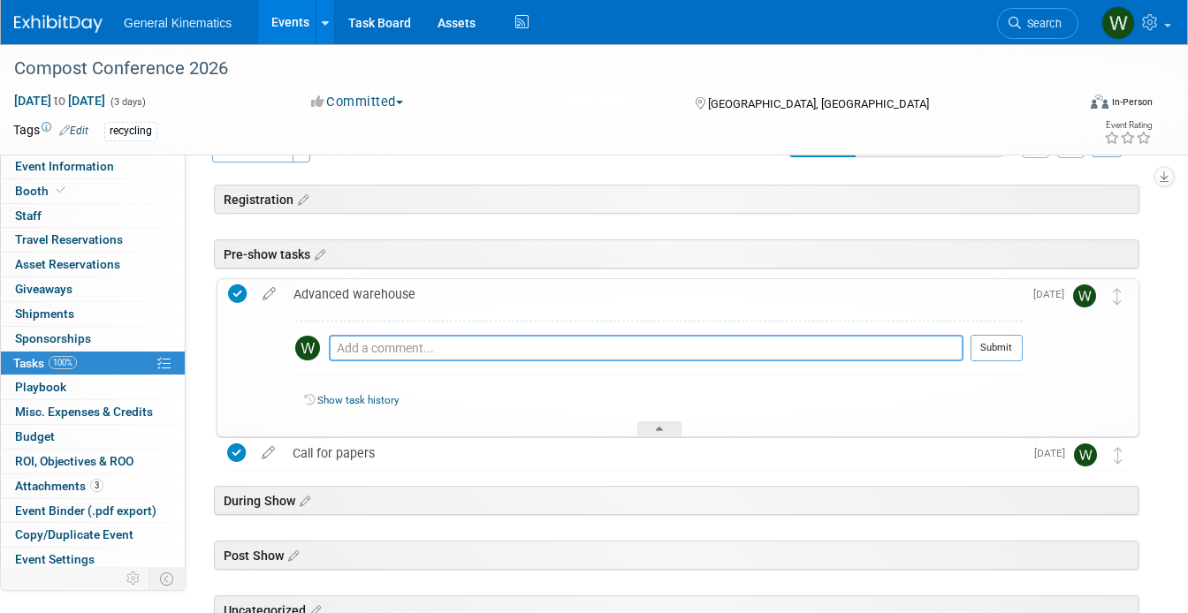
click at [368, 353] on textarea at bounding box center [646, 348] width 635 height 27
type textarea "Dec 29-Jan 26"
click at [995, 349] on button "Submit" at bounding box center [996, 348] width 52 height 27
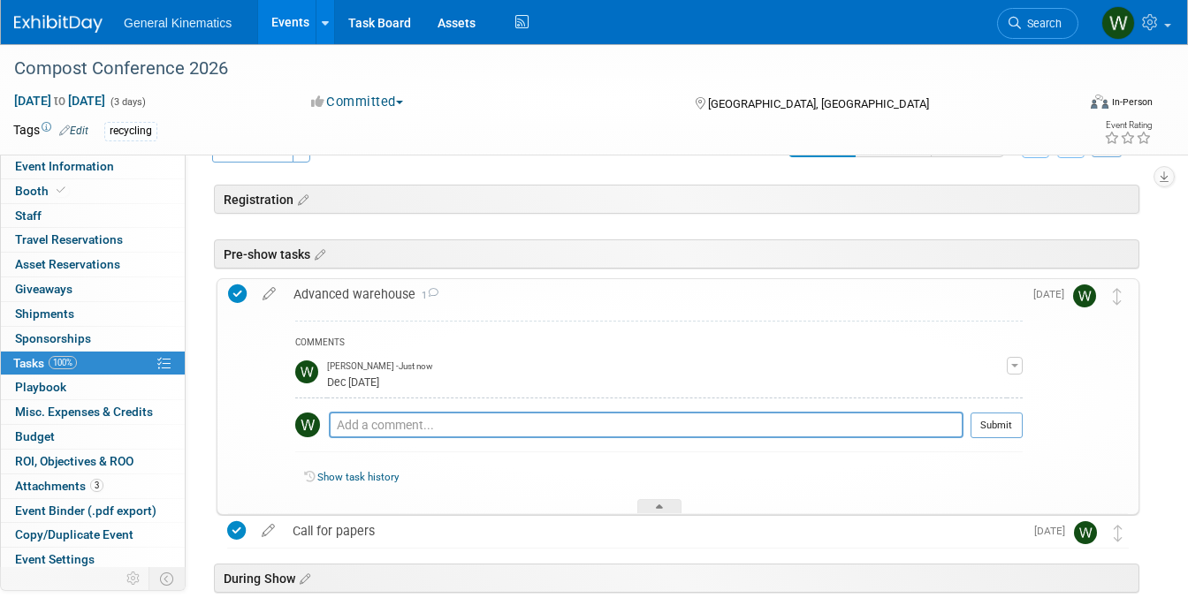
scroll to position [0, 0]
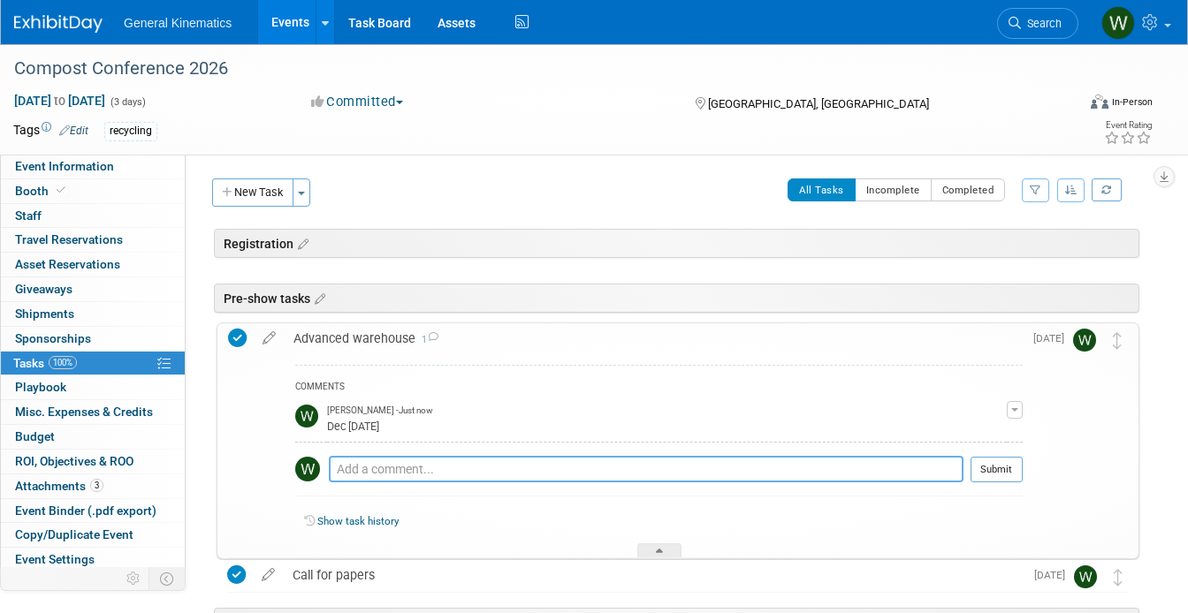
click at [355, 465] on textarea at bounding box center [646, 469] width 635 height 27
paste textarea "COMPOST2026 USCC Conference & Tradeshow Exhibiting Company Name Booth # ___ Lev…"
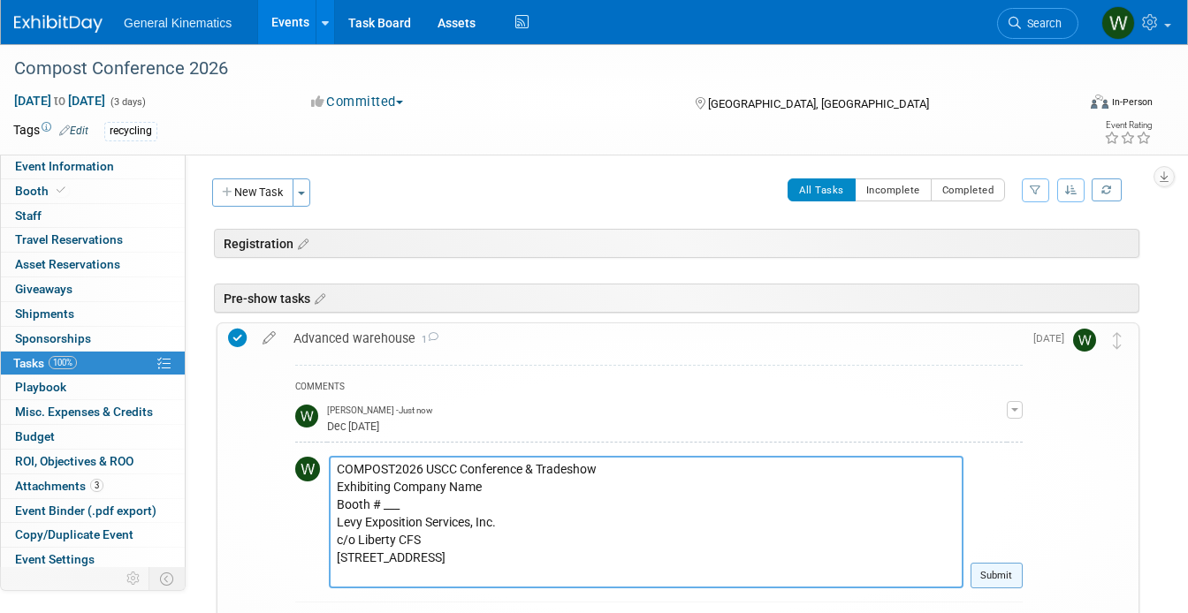
type textarea "COMPOST2026 USCC Conference & Tradeshow Exhibiting Company Name Booth # ___ Lev…"
click at [1001, 576] on button "Submit" at bounding box center [996, 576] width 52 height 27
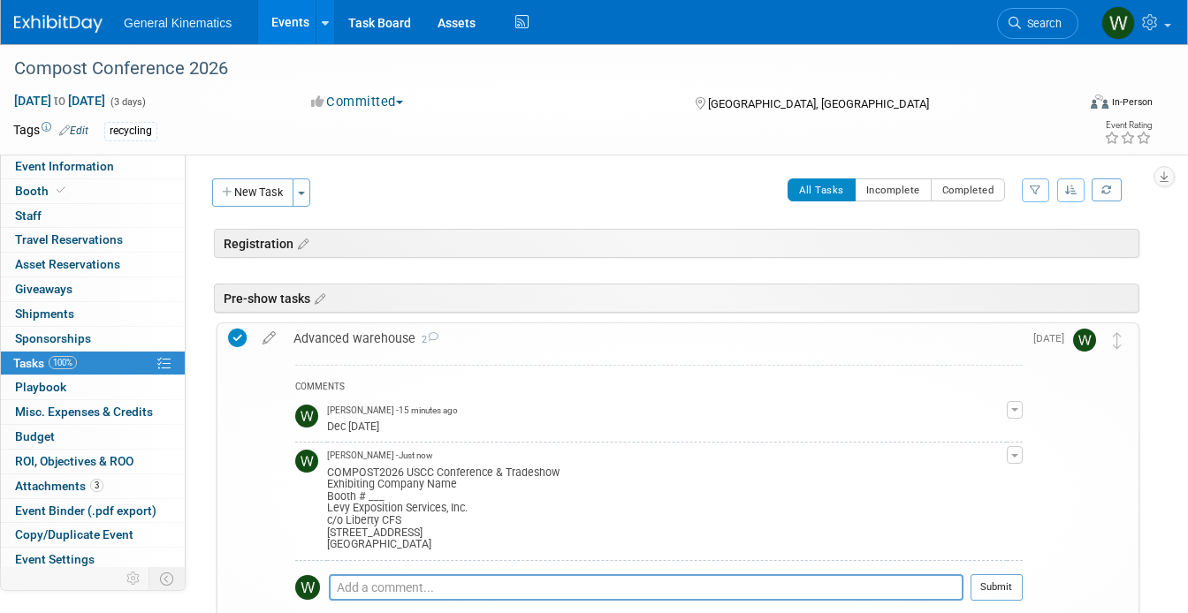
click at [61, 19] on img at bounding box center [58, 24] width 88 height 18
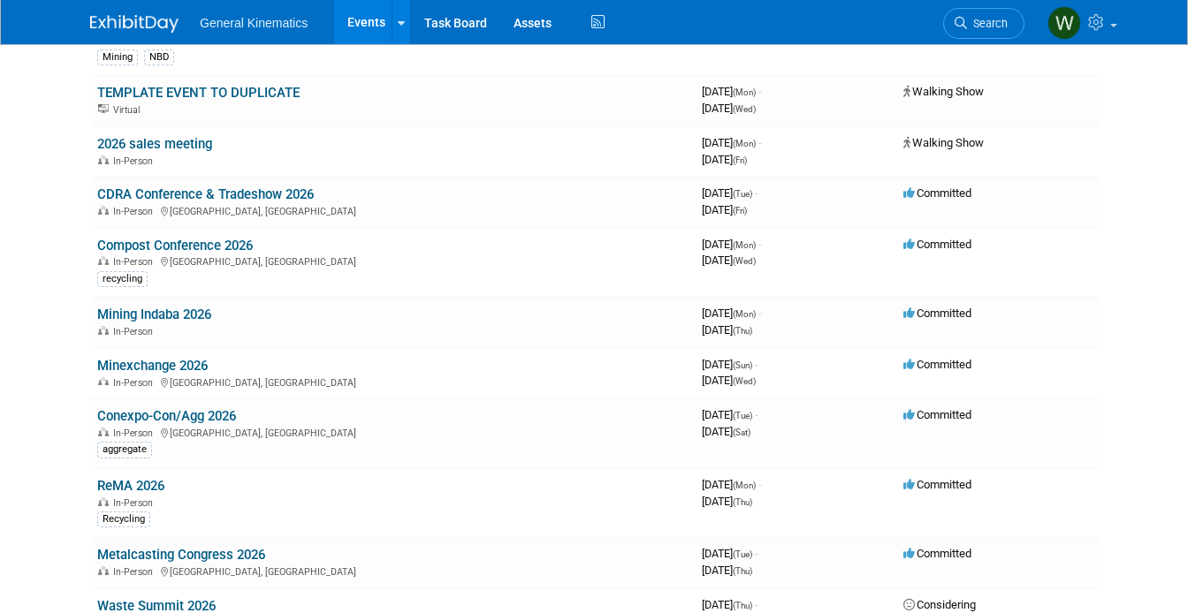
scroll to position [786, 0]
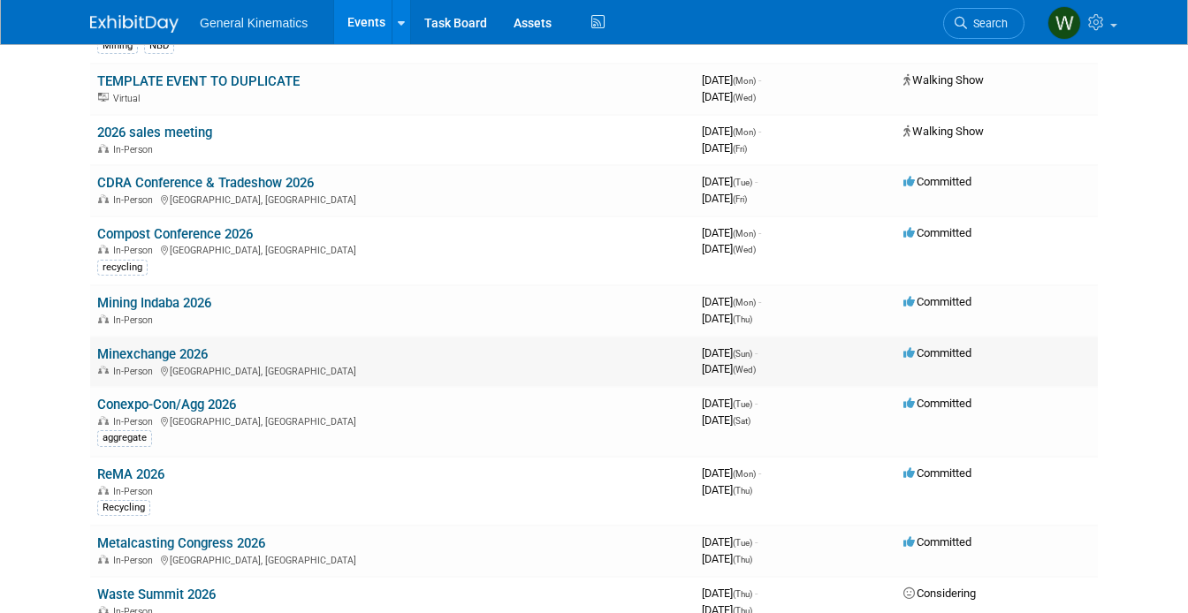
click at [171, 349] on link "Minexchange 2026" at bounding box center [152, 354] width 110 height 16
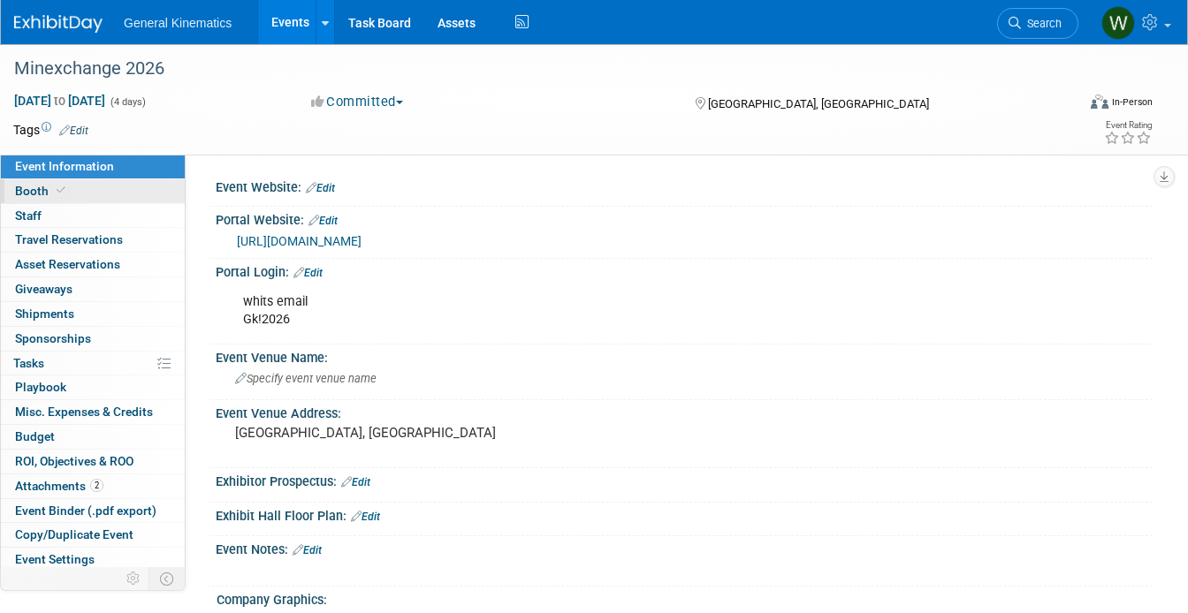
click at [133, 186] on link "Booth" at bounding box center [93, 191] width 184 height 24
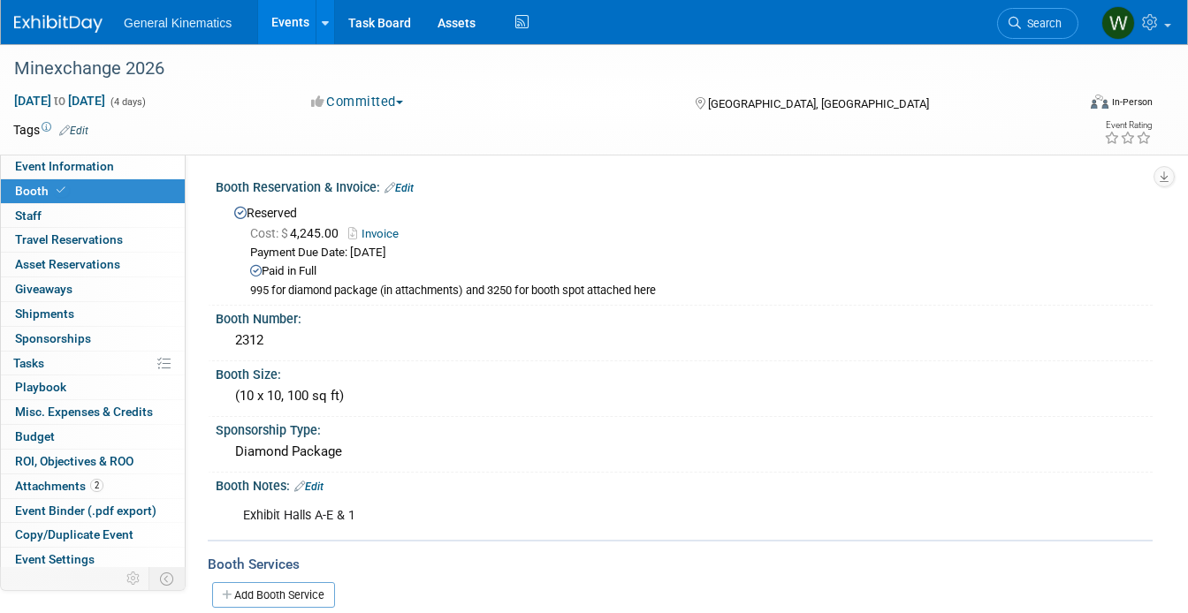
click at [392, 234] on link "Invoice" at bounding box center [377, 233] width 59 height 13
click at [381, 234] on link "Invoice" at bounding box center [377, 233] width 59 height 13
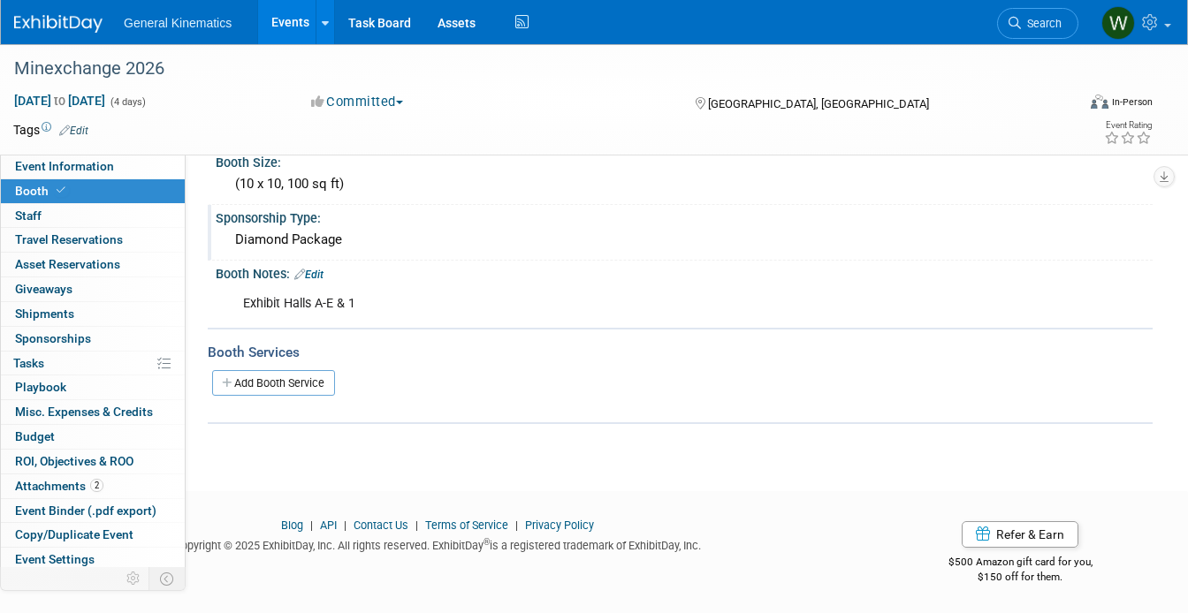
scroll to position [211, 0]
